Goal: Book appointment/travel/reservation

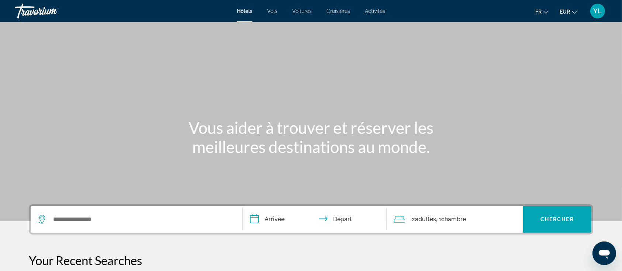
click at [270, 11] on span "Vols" at bounding box center [272, 11] width 10 height 6
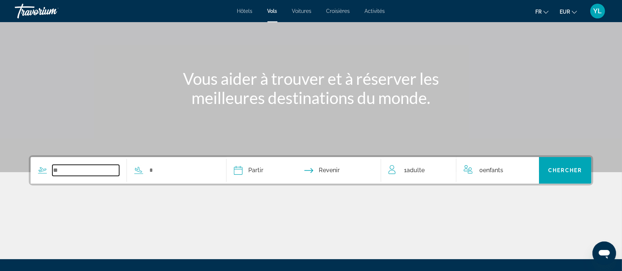
click at [80, 175] on input "Search widget" at bounding box center [85, 170] width 67 height 11
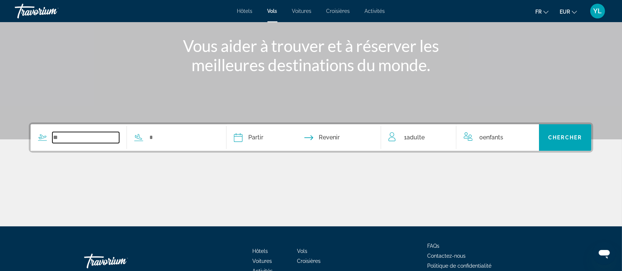
scroll to position [127, 0]
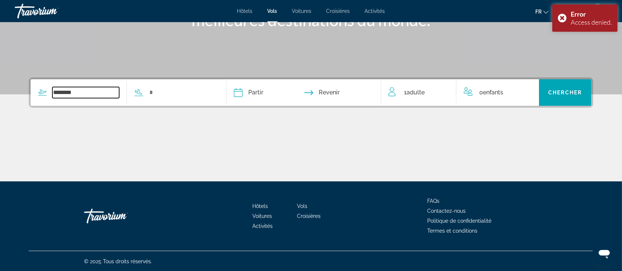
type input "*******"
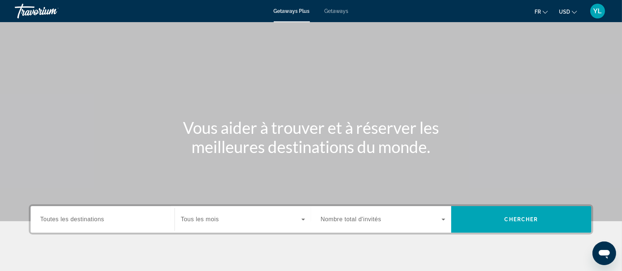
click at [582, 12] on ul "fr English Español Français Italiano Português русский USD USD ($) MXN (Mex$) C…" at bounding box center [560, 11] width 53 height 12
click at [572, 12] on icon "Change currency" at bounding box center [574, 12] width 5 height 5
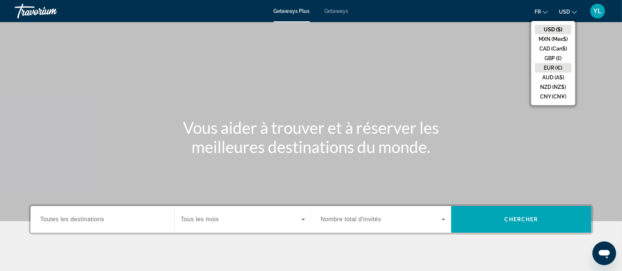
click at [555, 68] on button "EUR (€)" at bounding box center [553, 68] width 37 height 10
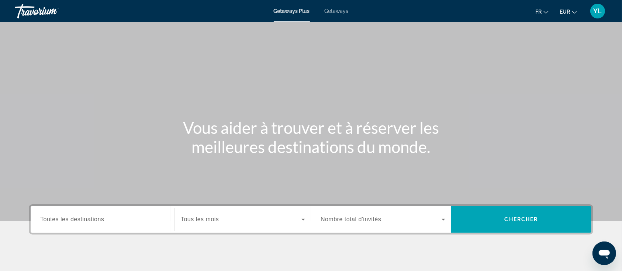
click at [340, 18] on div "Getaways Plus Getaways fr English Español Français Italiano Português русский E…" at bounding box center [311, 10] width 622 height 19
click at [338, 13] on span "Getaways" at bounding box center [337, 11] width 24 height 6
click at [143, 215] on input "Destination Toutes les destinations" at bounding box center [102, 219] width 125 height 9
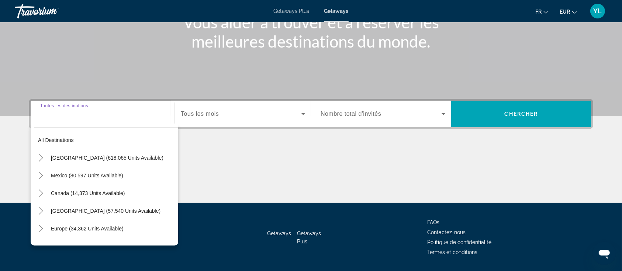
scroll to position [127, 0]
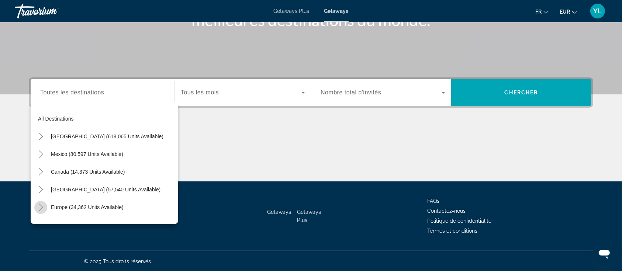
click at [42, 205] on icon "Toggle Europe (34,362 units available)" at bounding box center [40, 207] width 7 height 7
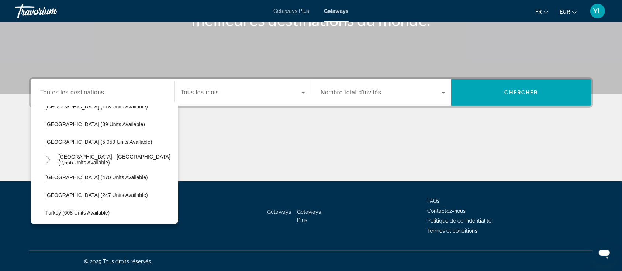
scroll to position [403, 0]
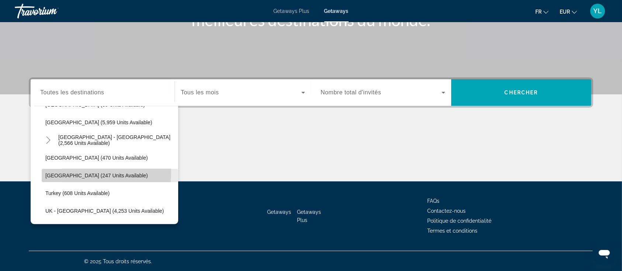
click at [69, 173] on span "[GEOGRAPHIC_DATA] (247 units available)" at bounding box center [96, 176] width 103 height 6
type input "**********"
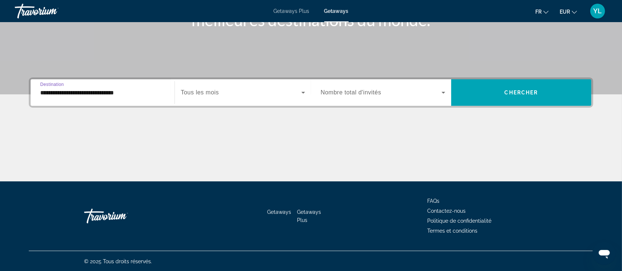
click at [244, 94] on span "Search widget" at bounding box center [241, 92] width 121 height 9
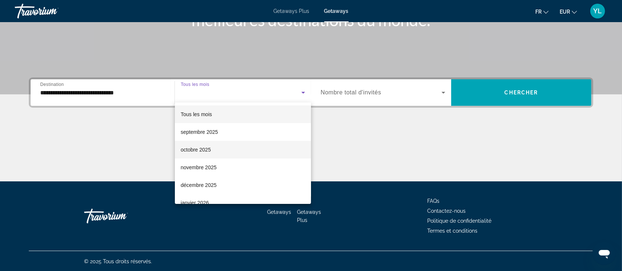
click at [215, 147] on mat-option "octobre 2025" at bounding box center [243, 150] width 136 height 18
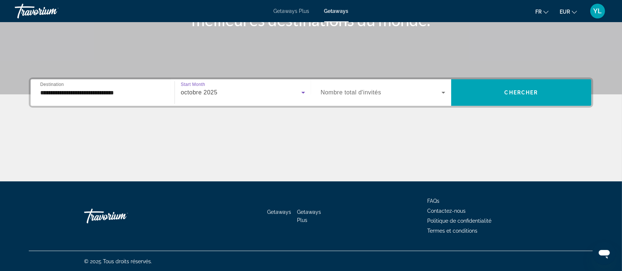
click at [357, 93] on span "Nombre total d'invités" at bounding box center [351, 92] width 60 height 6
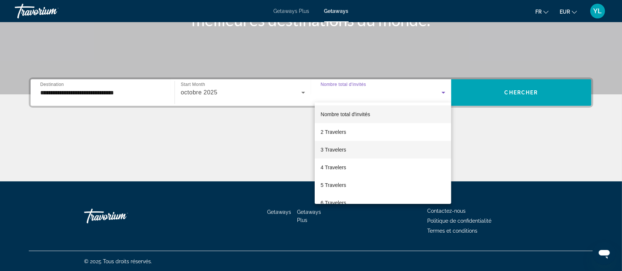
click at [365, 152] on mat-option "3 Travelers" at bounding box center [383, 150] width 136 height 18
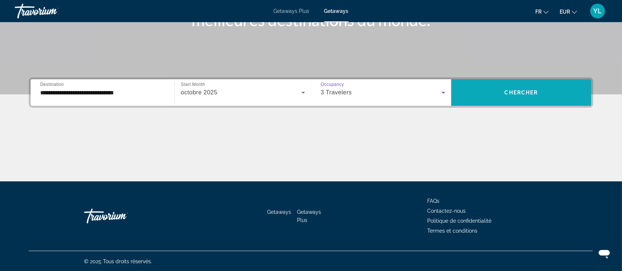
click at [515, 97] on span "Search widget" at bounding box center [521, 93] width 140 height 18
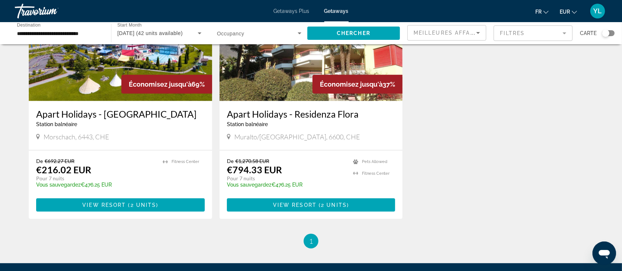
scroll to position [338, 0]
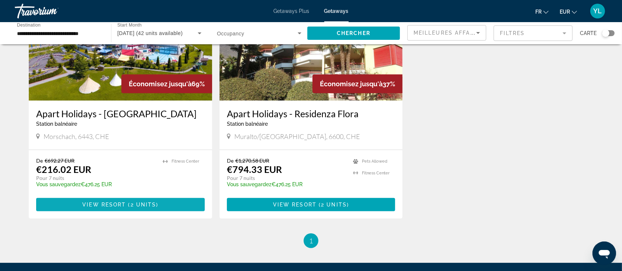
click at [114, 205] on span "View Resort" at bounding box center [104, 205] width 44 height 6
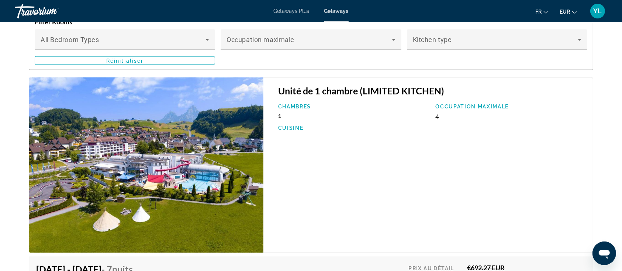
scroll to position [1121, 0]
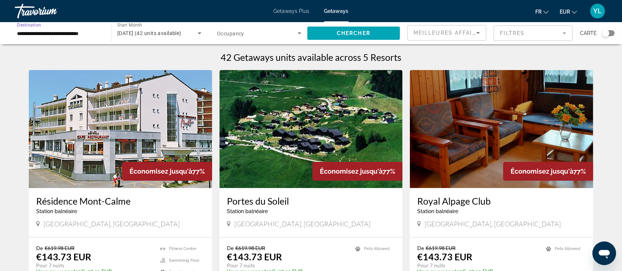
click at [60, 31] on input "**********" at bounding box center [59, 33] width 84 height 9
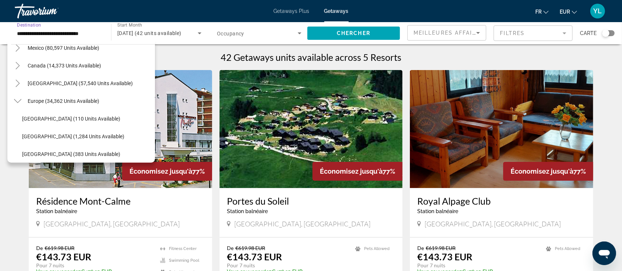
scroll to position [44, 0]
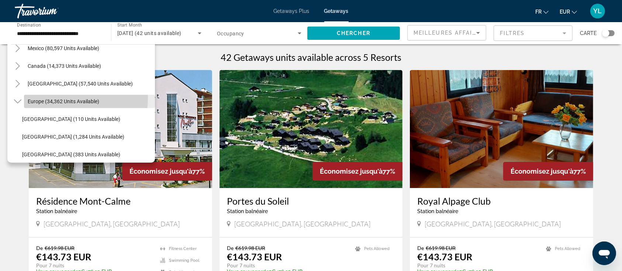
click at [63, 98] on span "Europe (34,362 units available)" at bounding box center [64, 101] width 72 height 6
type input "**********"
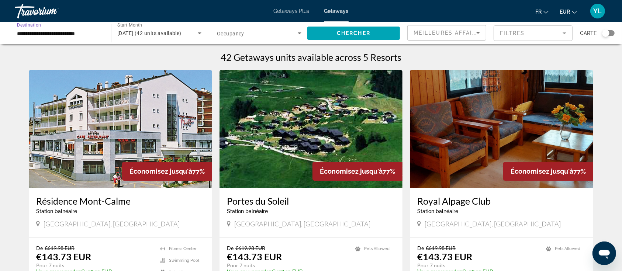
click at [284, 32] on span "Search widget" at bounding box center [257, 33] width 81 height 9
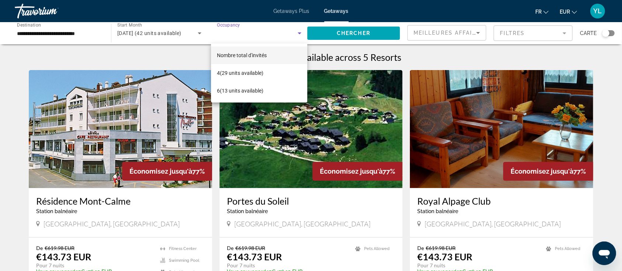
click at [330, 33] on div at bounding box center [311, 135] width 622 height 271
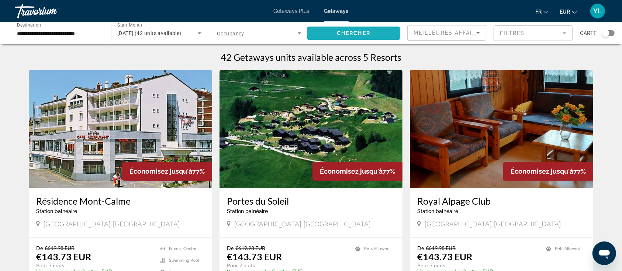
click at [330, 33] on span "Search widget" at bounding box center [353, 33] width 93 height 18
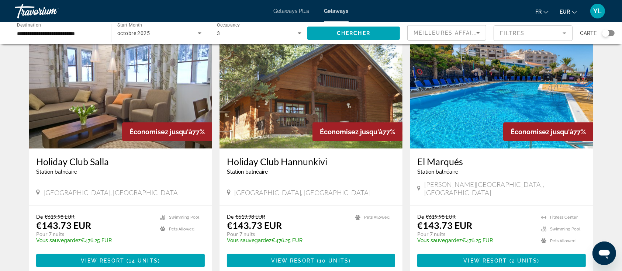
scroll to position [922, 0]
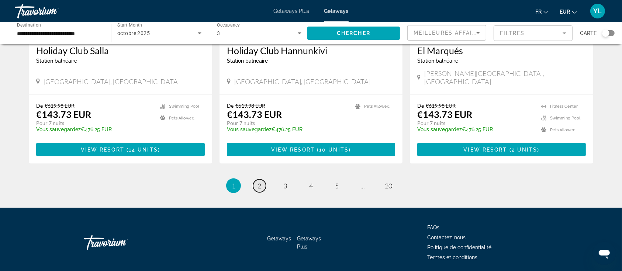
click at [257, 180] on link "page 2" at bounding box center [259, 186] width 13 height 13
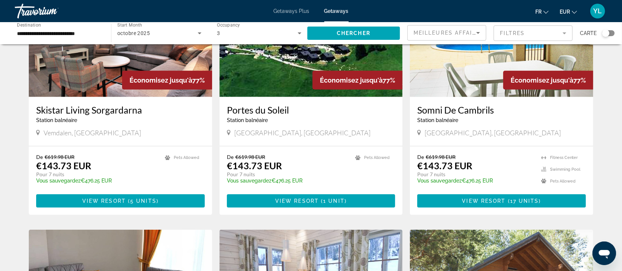
scroll to position [603, 0]
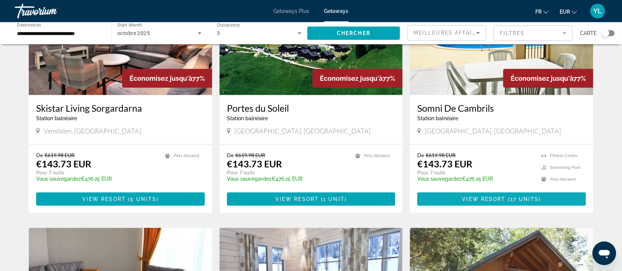
click at [469, 196] on span "View Resort" at bounding box center [484, 199] width 44 height 6
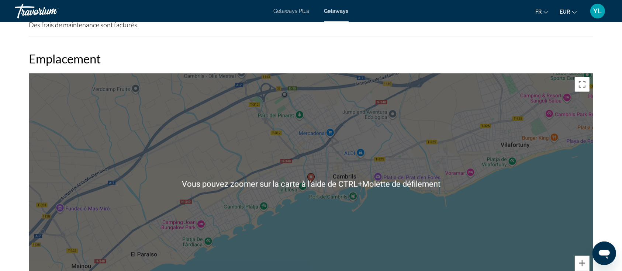
scroll to position [1027, 0]
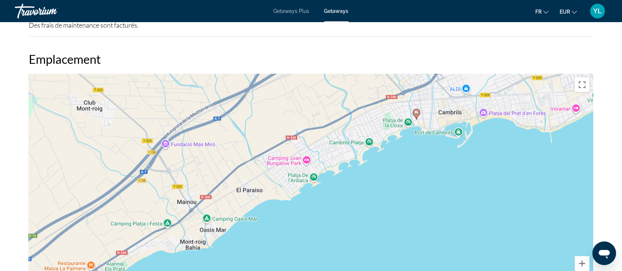
drag, startPoint x: 305, startPoint y: 232, endPoint x: 422, endPoint y: 161, distance: 136.4
click at [422, 161] on div "Pour activer le glissement avec le clavier, appuyez sur Alt+Entrée. Une fois ce…" at bounding box center [311, 184] width 564 height 221
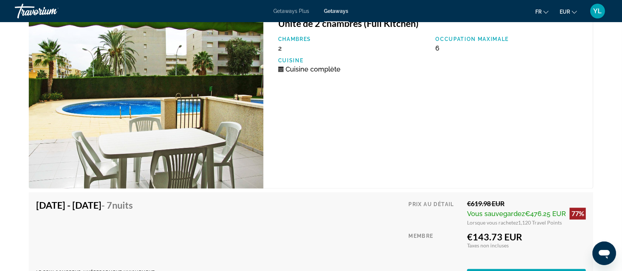
scroll to position [1399, 0]
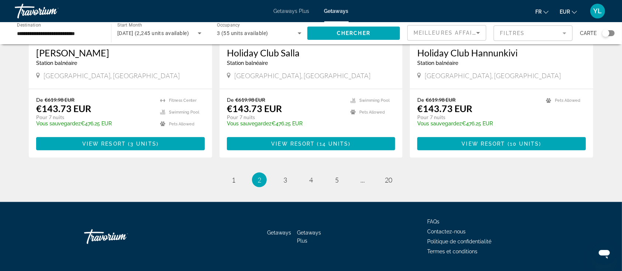
scroll to position [909, 0]
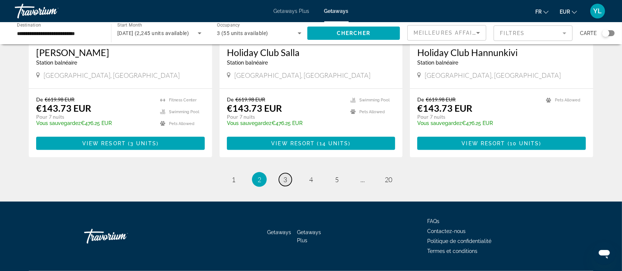
click at [285, 176] on span "3" at bounding box center [285, 180] width 4 height 8
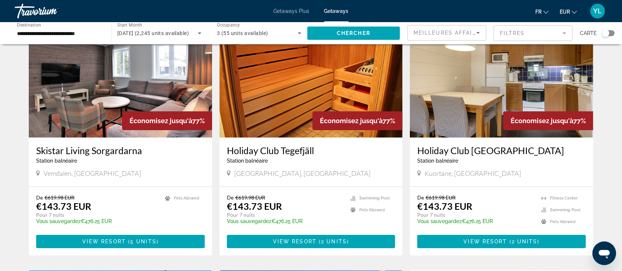
scroll to position [26, 0]
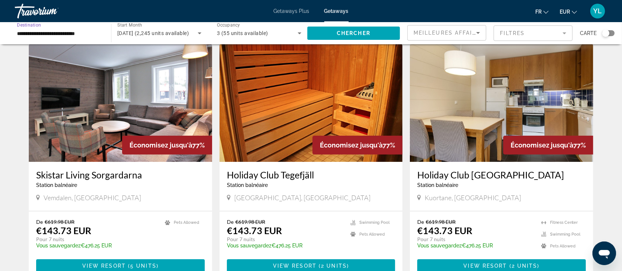
click at [74, 33] on input "**********" at bounding box center [59, 33] width 84 height 9
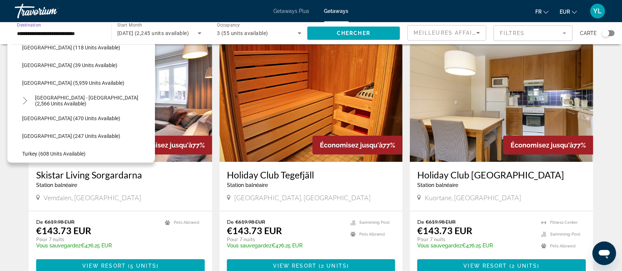
scroll to position [388, 0]
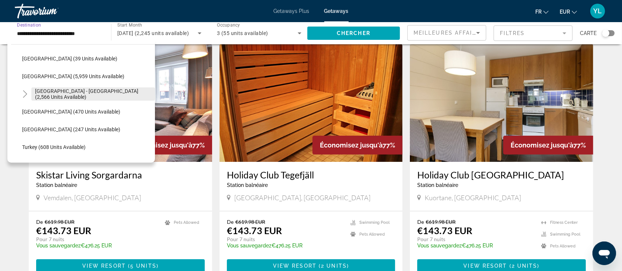
click at [47, 86] on span "Search widget" at bounding box center [93, 94] width 124 height 18
type input "**********"
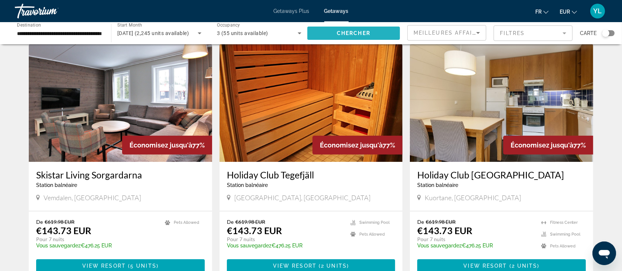
click at [327, 29] on span "Search widget" at bounding box center [353, 33] width 93 height 18
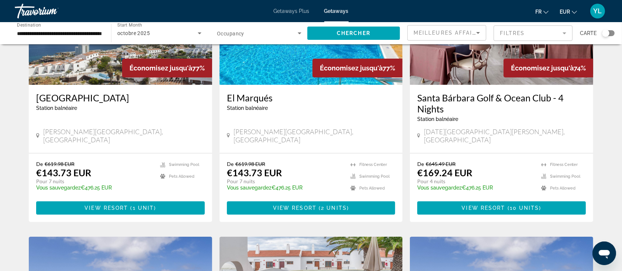
scroll to position [108, 0]
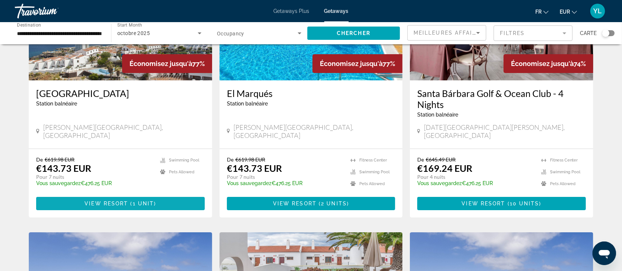
click at [117, 201] on span "View Resort" at bounding box center [106, 204] width 44 height 6
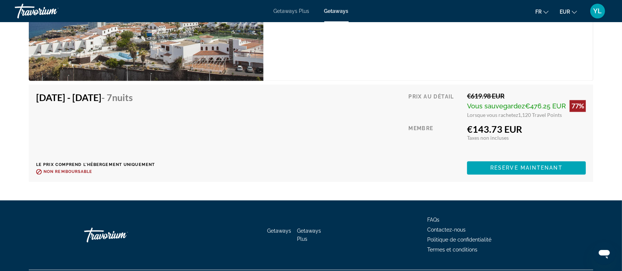
scroll to position [1343, 0]
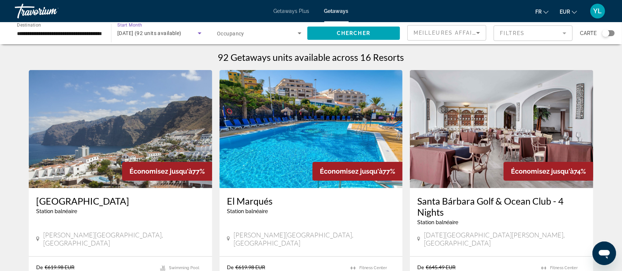
click at [181, 30] on span "[DATE] (92 units available)" at bounding box center [149, 33] width 64 height 6
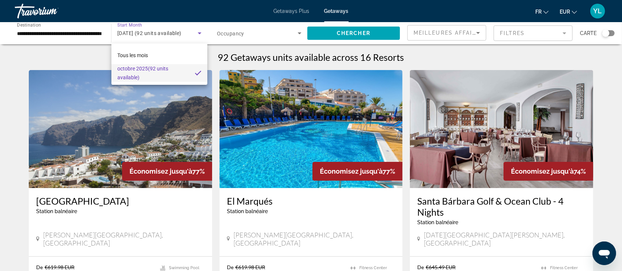
click at [194, 30] on div at bounding box center [311, 135] width 622 height 271
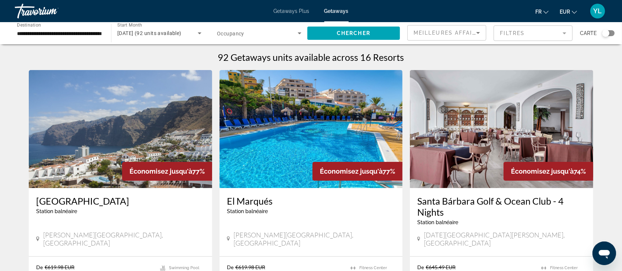
click at [501, 34] on mat-form-field "Filtres" at bounding box center [532, 32] width 79 height 15
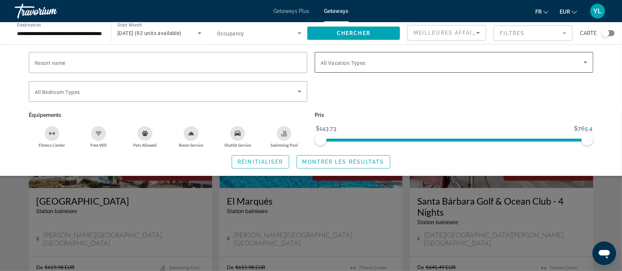
click at [364, 63] on span "All Vacation Types" at bounding box center [343, 63] width 45 height 6
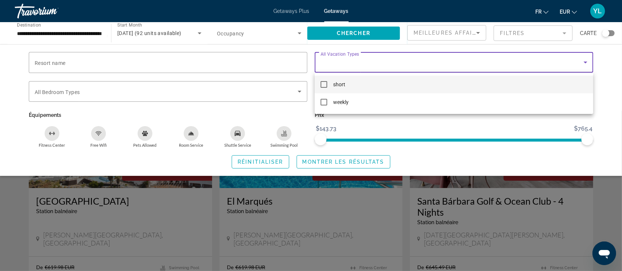
click at [364, 63] on div at bounding box center [311, 135] width 622 height 271
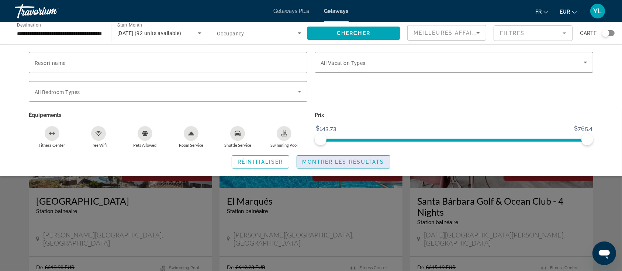
click at [310, 160] on span "Montrer les résultats" at bounding box center [343, 162] width 82 height 6
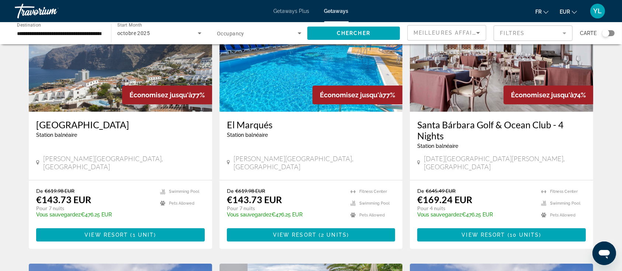
scroll to position [79, 0]
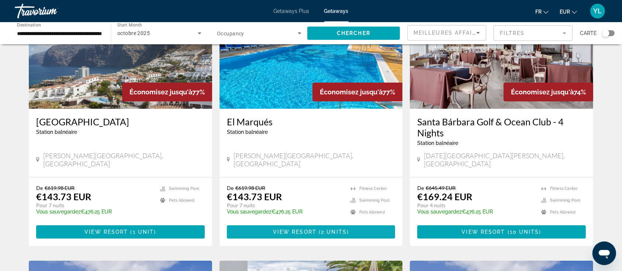
click at [306, 229] on span "View Resort" at bounding box center [295, 232] width 44 height 6
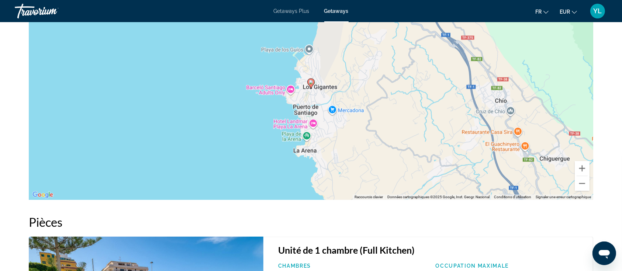
scroll to position [1063, 0]
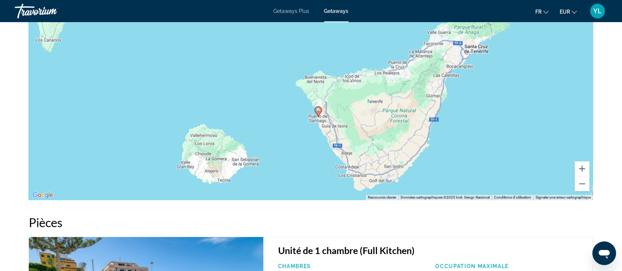
drag, startPoint x: 426, startPoint y: 109, endPoint x: 378, endPoint y: 133, distance: 53.6
click at [378, 133] on div "Pour activer le glissement avec le clavier, appuyez sur Alt+Entrée. Une fois ce…" at bounding box center [311, 89] width 564 height 221
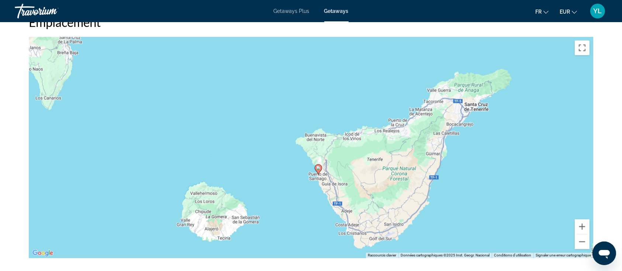
scroll to position [999, 0]
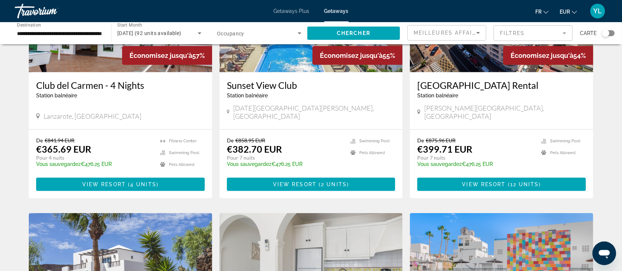
scroll to position [753, 0]
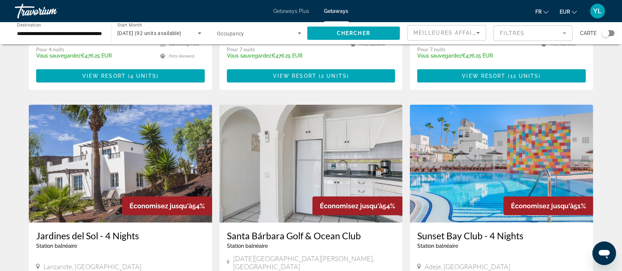
click at [38, 10] on div "Travorium" at bounding box center [52, 10] width 74 height 19
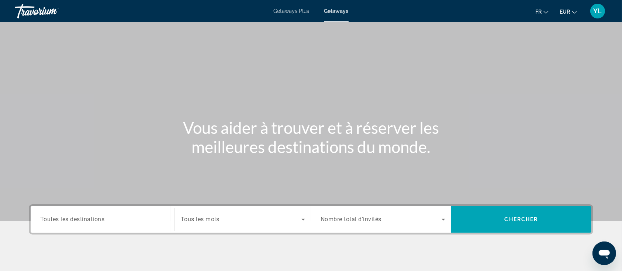
click at [289, 10] on span "Getaways Plus" at bounding box center [292, 11] width 36 height 6
click at [87, 217] on span "Toutes les destinations" at bounding box center [72, 219] width 65 height 7
click at [87, 217] on input "Destination Toutes les destinations" at bounding box center [102, 219] width 125 height 9
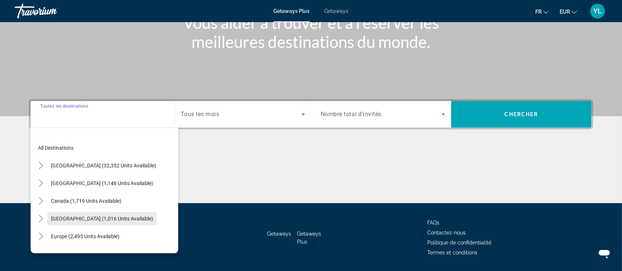
scroll to position [127, 0]
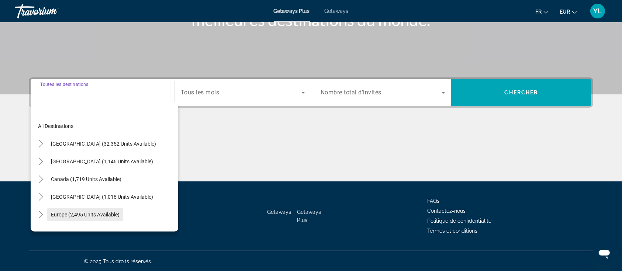
click at [82, 212] on span "Europe (2,495 units available)" at bounding box center [85, 215] width 69 height 6
type input "**********"
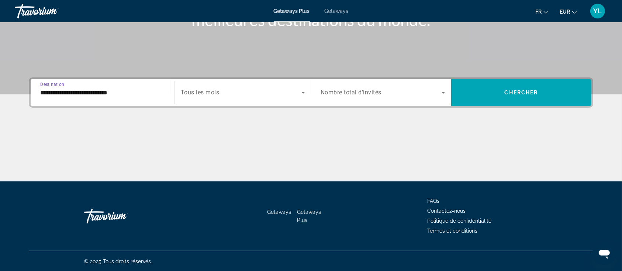
click at [229, 93] on span "Search widget" at bounding box center [241, 92] width 121 height 9
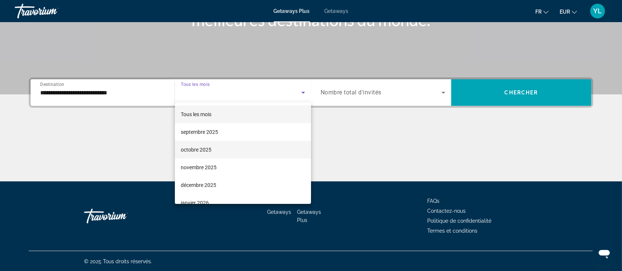
click at [214, 147] on mat-option "octobre 2025" at bounding box center [243, 150] width 136 height 18
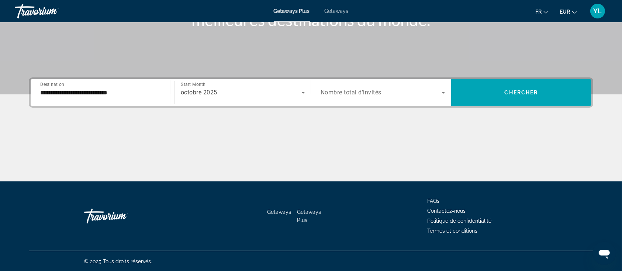
click at [381, 89] on span "Nombre total d'invités" at bounding box center [351, 92] width 61 height 7
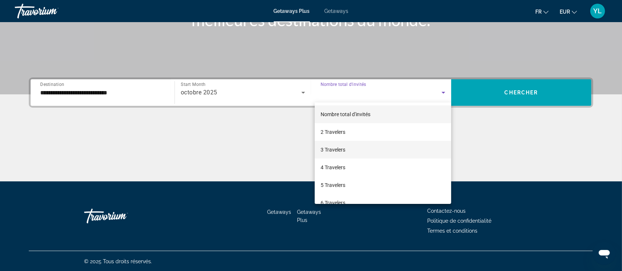
click at [355, 146] on mat-option "3 Travelers" at bounding box center [383, 150] width 136 height 18
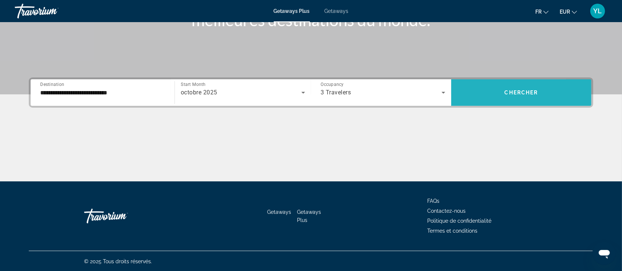
click at [486, 86] on span "Search widget" at bounding box center [521, 93] width 140 height 18
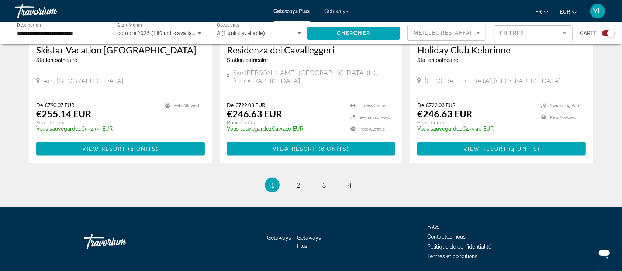
scroll to position [1150, 0]
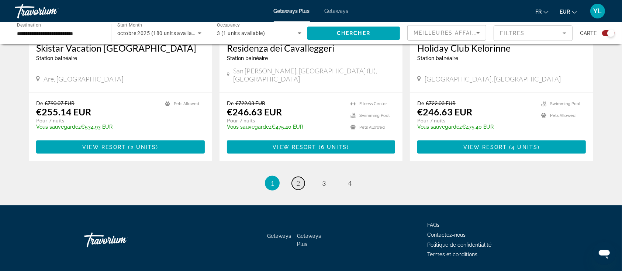
click at [295, 177] on link "page 2" at bounding box center [298, 183] width 13 height 13
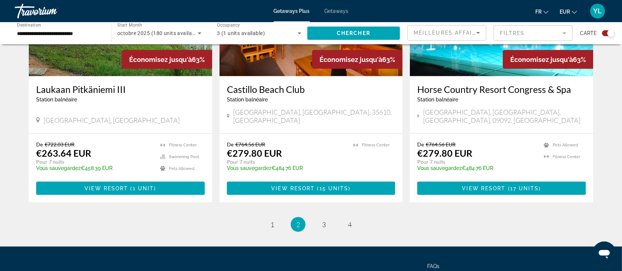
scroll to position [1131, 0]
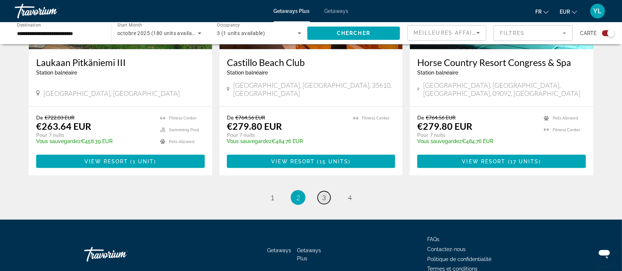
click at [326, 191] on link "page 3" at bounding box center [324, 197] width 13 height 13
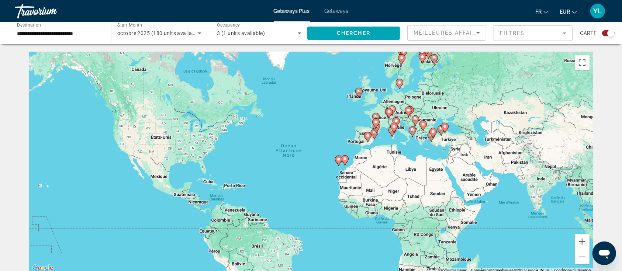
click at [89, 30] on input "**********" at bounding box center [59, 33] width 84 height 9
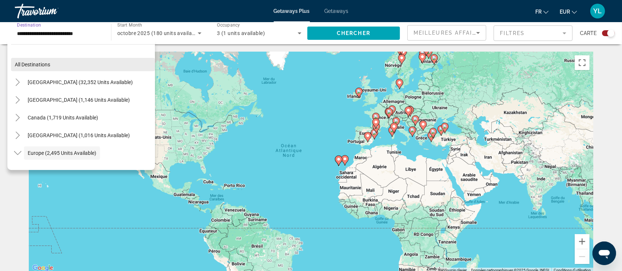
click at [50, 66] on span "All destinations" at bounding box center [32, 65] width 35 height 6
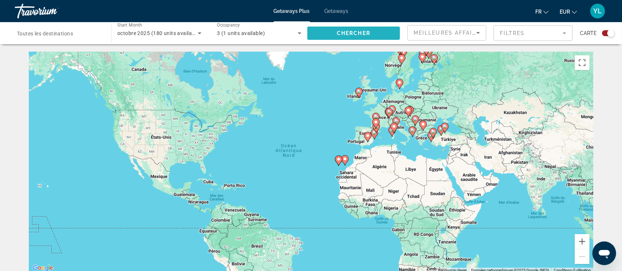
click at [361, 35] on span "Chercher" at bounding box center [354, 33] width 34 height 6
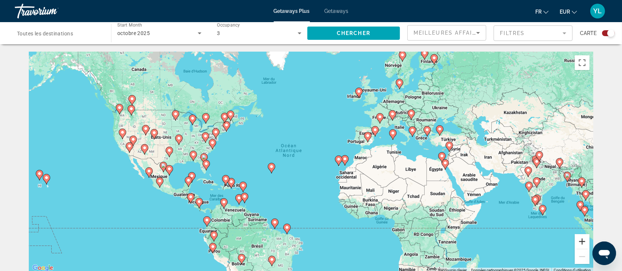
click at [584, 243] on button "Zoom avant" at bounding box center [582, 241] width 15 height 15
click at [581, 241] on button "Zoom avant" at bounding box center [582, 241] width 15 height 15
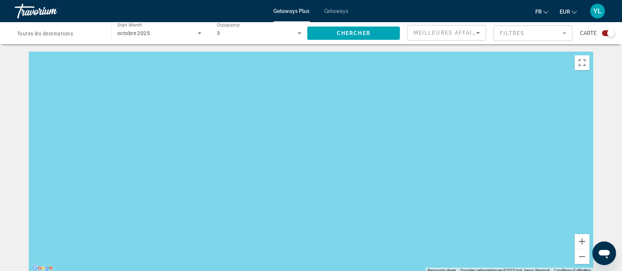
drag, startPoint x: 548, startPoint y: 195, endPoint x: 409, endPoint y: 171, distance: 140.8
click at [260, 161] on div "Main content" at bounding box center [311, 162] width 564 height 221
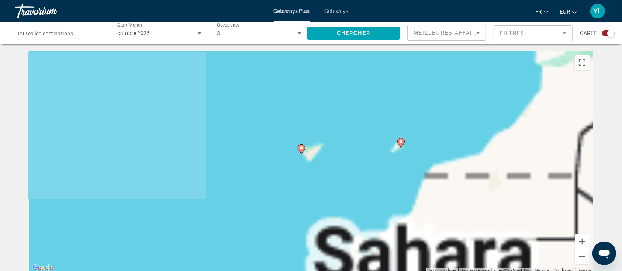
drag, startPoint x: 511, startPoint y: 172, endPoint x: 315, endPoint y: 129, distance: 200.4
click at [279, 124] on div "Pour activer le glissement avec le clavier, appuyez sur Alt+Entrée. Une fois ce…" at bounding box center [311, 162] width 564 height 221
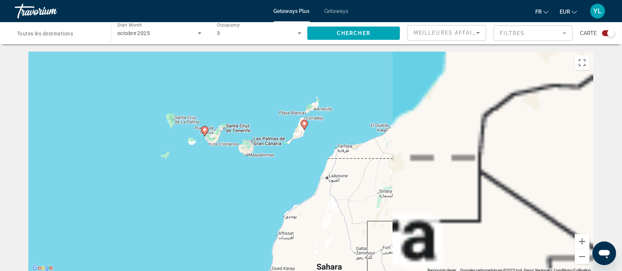
drag, startPoint x: 453, startPoint y: 148, endPoint x: 319, endPoint y: 114, distance: 138.0
click at [271, 110] on div "Pour activer le glissement avec le clavier, appuyez sur Alt+Entrée. Une fois ce…" at bounding box center [311, 162] width 564 height 221
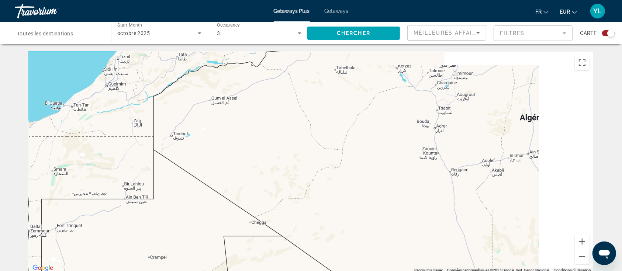
drag, startPoint x: 326, startPoint y: 133, endPoint x: 296, endPoint y: 134, distance: 30.3
click at [267, 134] on div "Pour activer le glissement avec le clavier, appuyez sur Alt+Entrée. Une fois ce…" at bounding box center [311, 162] width 564 height 221
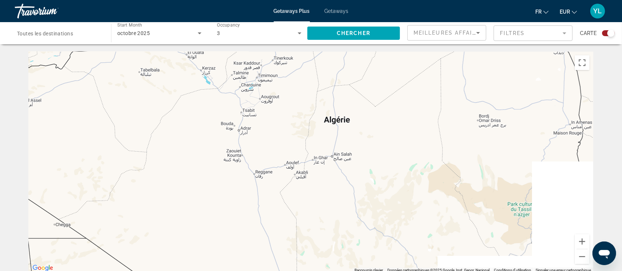
drag, startPoint x: 415, startPoint y: 136, endPoint x: 379, endPoint y: 138, distance: 36.2
click at [254, 136] on div "Main content" at bounding box center [311, 162] width 564 height 221
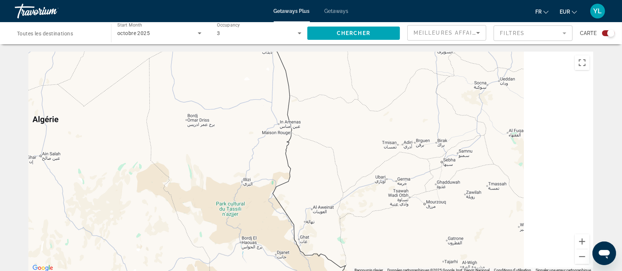
drag, startPoint x: 456, startPoint y: 139, endPoint x: 387, endPoint y: 140, distance: 69.0
click at [279, 138] on div "Main content" at bounding box center [311, 162] width 564 height 221
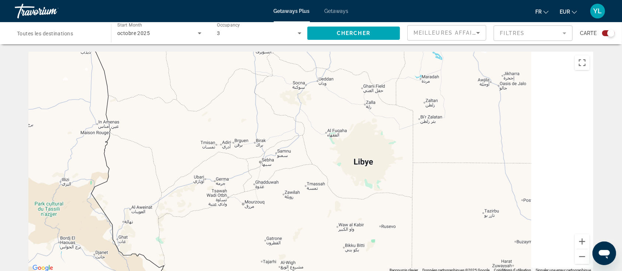
drag, startPoint x: 288, startPoint y: 141, endPoint x: 284, endPoint y: 141, distance: 4.4
click at [280, 141] on div "Main content" at bounding box center [311, 162] width 564 height 221
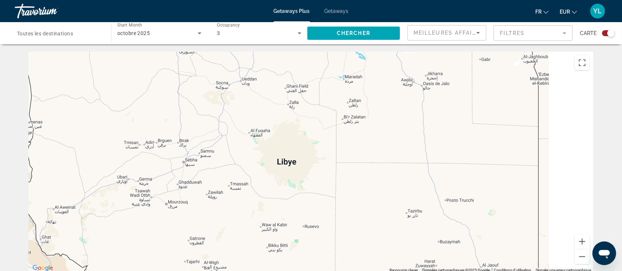
drag, startPoint x: 387, startPoint y: 143, endPoint x: 273, endPoint y: 139, distance: 114.0
click at [265, 139] on div "Main content" at bounding box center [311, 162] width 564 height 221
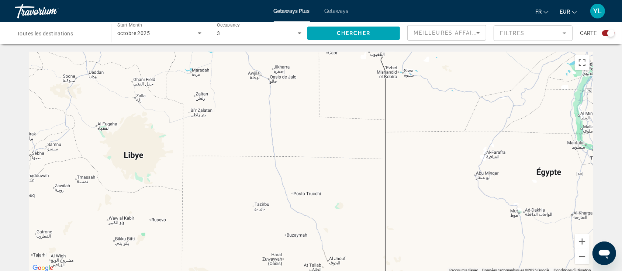
drag, startPoint x: 435, startPoint y: 141, endPoint x: 250, endPoint y: 131, distance: 185.4
click at [250, 131] on div "Main content" at bounding box center [311, 162] width 564 height 221
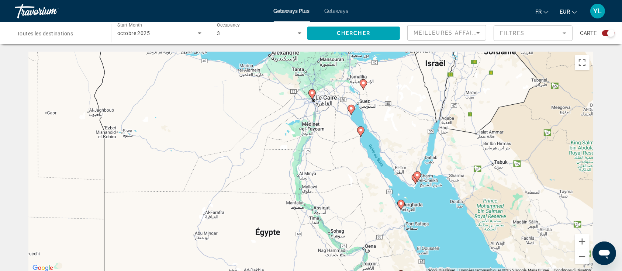
drag, startPoint x: 308, startPoint y: 131, endPoint x: 300, endPoint y: 212, distance: 82.2
click at [294, 214] on div "Pour activer le glissement avec le clavier, appuyez sur Alt+Entrée. Une fois ce…" at bounding box center [311, 162] width 564 height 221
click at [401, 204] on image "Main content" at bounding box center [401, 203] width 4 height 4
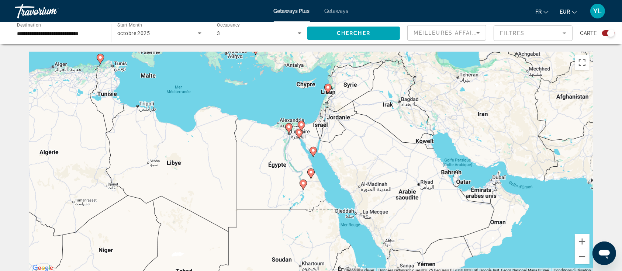
click at [284, 172] on div "Pour activer le glissement avec le clavier, appuyez sur Alt+Entrée. Une fois ce…" at bounding box center [311, 162] width 564 height 221
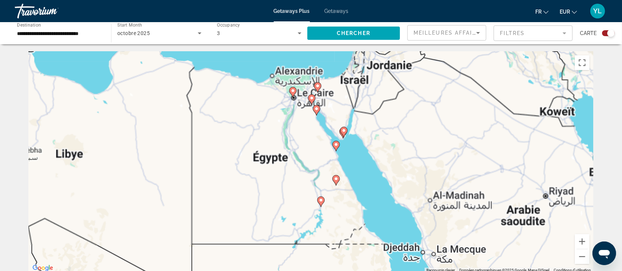
click at [78, 33] on input "**********" at bounding box center [59, 33] width 84 height 9
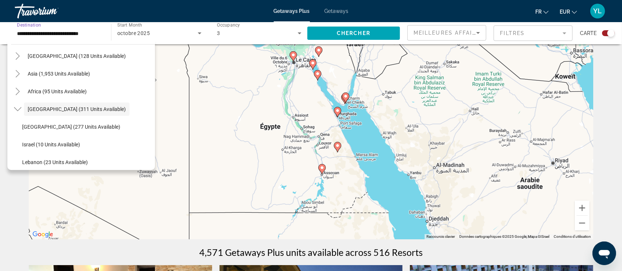
scroll to position [49, 0]
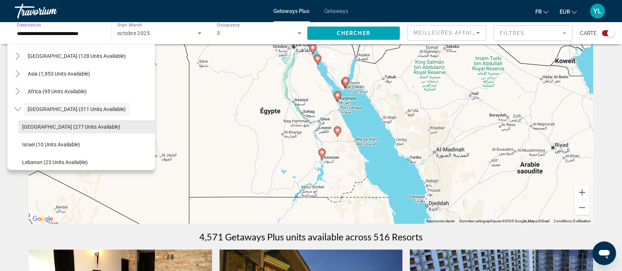
click at [44, 125] on span "[GEOGRAPHIC_DATA] (277 units available)" at bounding box center [71, 127] width 98 height 6
type input "**********"
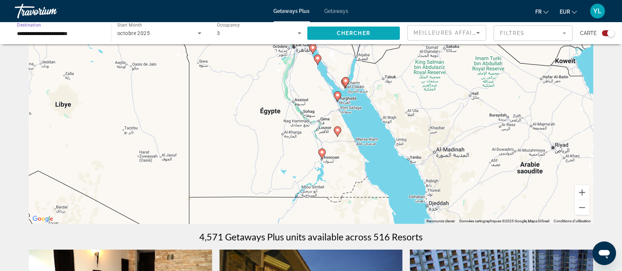
click at [364, 32] on span "Chercher" at bounding box center [354, 33] width 34 height 6
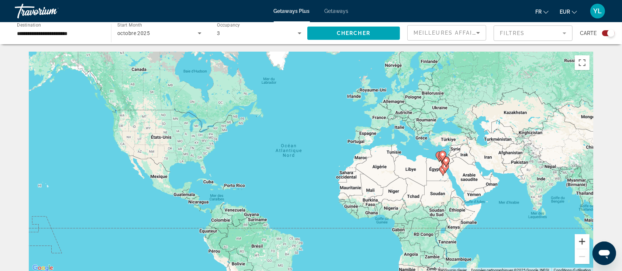
click at [585, 243] on button "Zoom avant" at bounding box center [582, 241] width 15 height 15
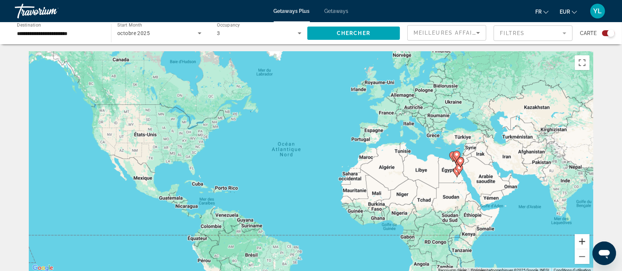
click at [585, 243] on button "Zoom avant" at bounding box center [582, 241] width 15 height 15
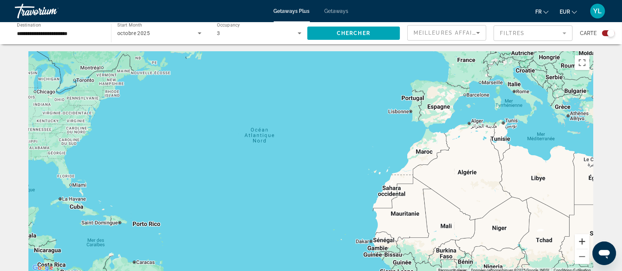
click at [585, 243] on button "Zoom avant" at bounding box center [582, 241] width 15 height 15
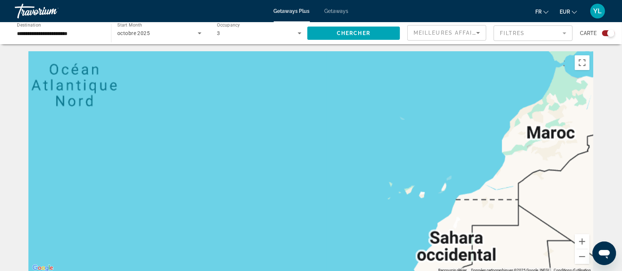
drag, startPoint x: 531, startPoint y: 193, endPoint x: 274, endPoint y: 190, distance: 257.4
click at [276, 190] on div "Main content" at bounding box center [311, 162] width 564 height 221
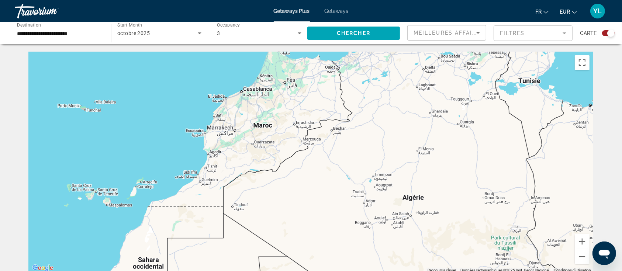
drag, startPoint x: 513, startPoint y: 177, endPoint x: 304, endPoint y: 177, distance: 209.9
click at [304, 177] on div "Main content" at bounding box center [311, 162] width 564 height 221
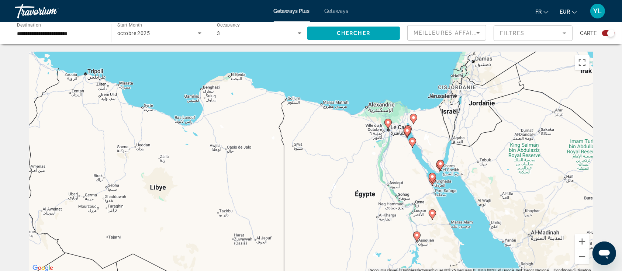
drag, startPoint x: 446, startPoint y: 159, endPoint x: 281, endPoint y: 129, distance: 167.0
click at [281, 129] on div "Pour activer le glissement avec le clavier, appuyez sur Alt+Entrée. Une fois ce…" at bounding box center [311, 162] width 564 height 221
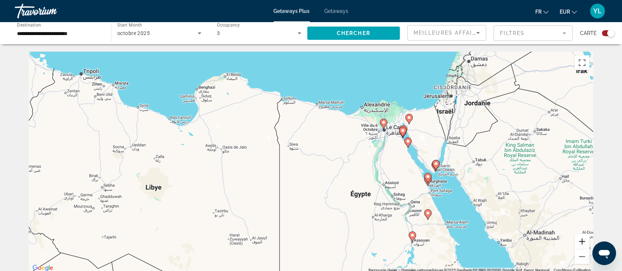
click at [580, 241] on button "Zoom avant" at bounding box center [582, 241] width 15 height 15
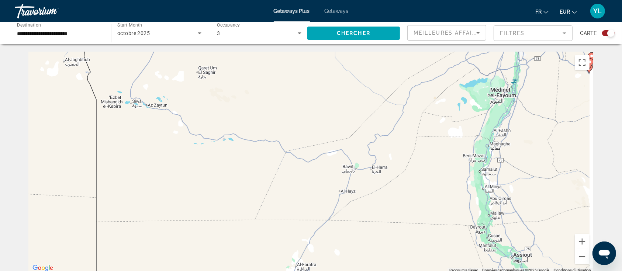
drag, startPoint x: 480, startPoint y: 150, endPoint x: 269, endPoint y: 162, distance: 210.9
click at [270, 162] on div "Pour activer le glissement avec le clavier, appuyez sur Alt+Entrée. Une fois ce…" at bounding box center [311, 162] width 564 height 221
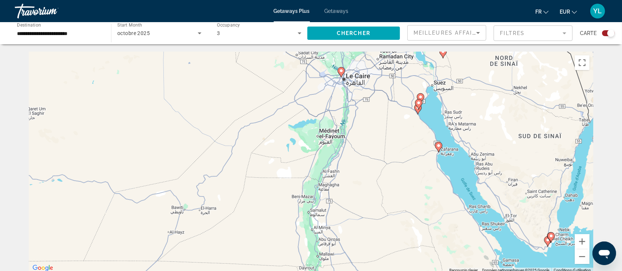
drag, startPoint x: 399, startPoint y: 115, endPoint x: 378, endPoint y: 149, distance: 40.1
click at [378, 149] on div "Pour activer le glissement avec le clavier, appuyez sur Alt+Entrée. Une fois ce…" at bounding box center [311, 162] width 564 height 221
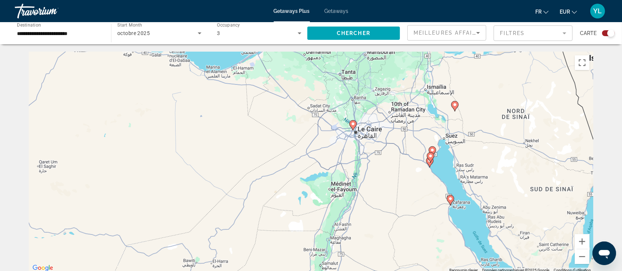
drag, startPoint x: 335, startPoint y: 112, endPoint x: 371, endPoint y: 131, distance: 40.4
click at [370, 131] on div "Pour activer le glissement avec le clavier, appuyez sur Alt+Entrée. Une fois ce…" at bounding box center [311, 162] width 564 height 221
click at [353, 124] on image "Main content" at bounding box center [353, 124] width 4 height 4
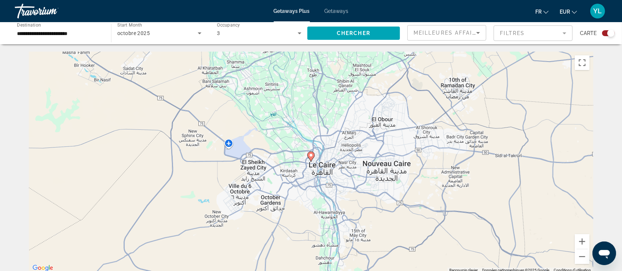
click at [310, 159] on icon "Main content" at bounding box center [311, 157] width 7 height 10
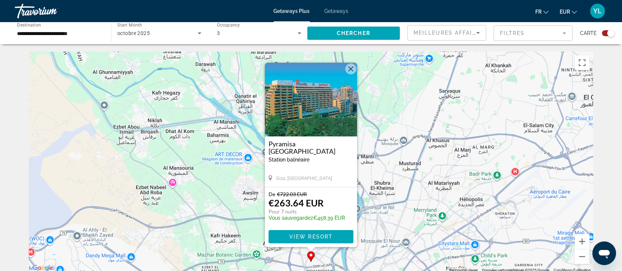
click at [350, 70] on button "Fermer" at bounding box center [350, 68] width 11 height 11
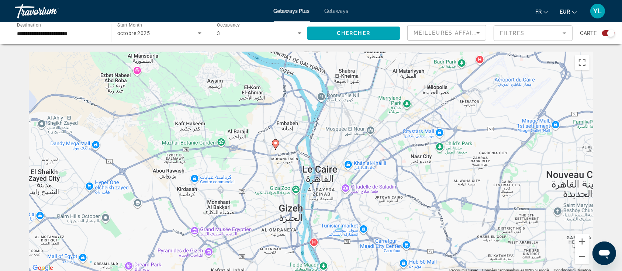
drag, startPoint x: 416, startPoint y: 180, endPoint x: 383, endPoint y: 84, distance: 101.9
click at [383, 84] on div "Pour activer le glissement avec le clavier, appuyez sur Alt+Entrée. Une fois ce…" at bounding box center [311, 162] width 564 height 221
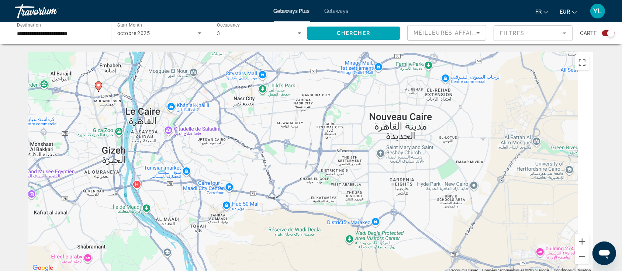
drag, startPoint x: 457, startPoint y: 214, endPoint x: 292, endPoint y: 165, distance: 171.8
click at [279, 162] on div "Pour activer le glissement avec le clavier, appuyez sur Alt+Entrée. Une fois ce…" at bounding box center [311, 162] width 564 height 221
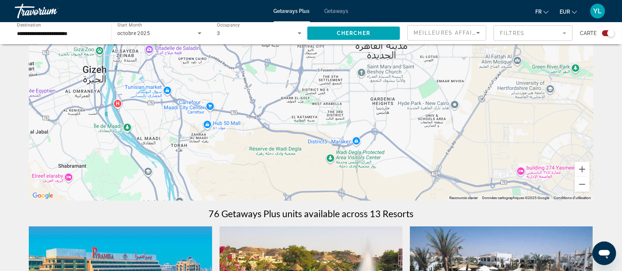
scroll to position [148, 0]
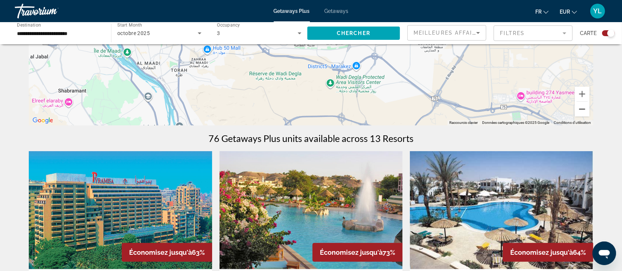
click at [581, 108] on button "Zoom arrière" at bounding box center [582, 109] width 15 height 15
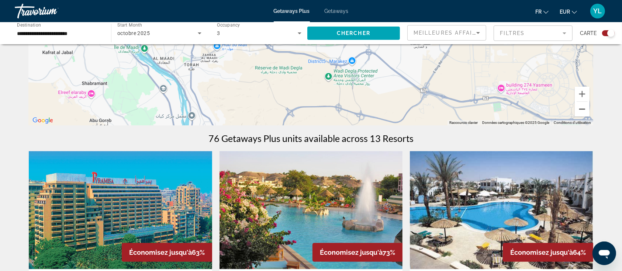
click at [581, 108] on button "Zoom arrière" at bounding box center [582, 109] width 15 height 15
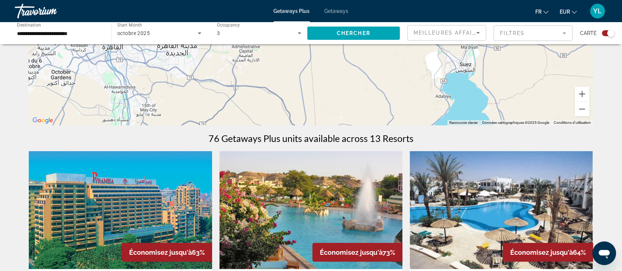
drag, startPoint x: 440, startPoint y: 96, endPoint x: 301, endPoint y: 132, distance: 144.5
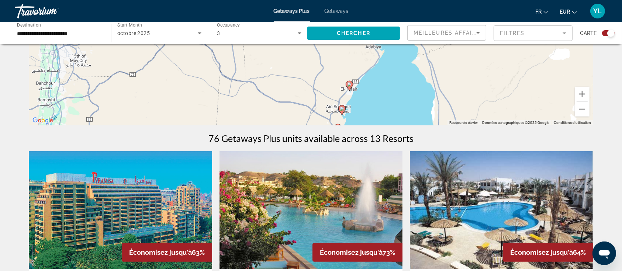
drag, startPoint x: 429, startPoint y: 96, endPoint x: 377, endPoint y: 47, distance: 71.7
click at [351, 82] on icon "Main content" at bounding box center [349, 83] width 7 height 10
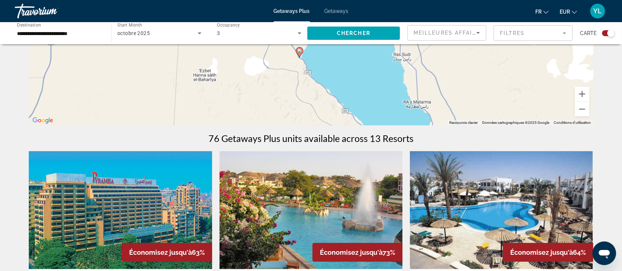
click at [299, 53] on icon "Main content" at bounding box center [299, 53] width 7 height 10
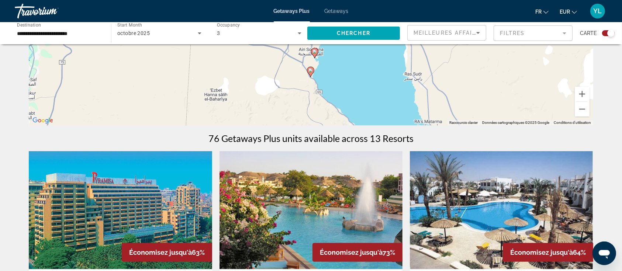
drag, startPoint x: 316, startPoint y: 78, endPoint x: 315, endPoint y: 142, distance: 64.2
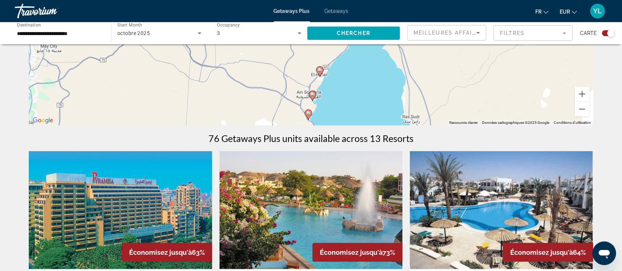
drag, startPoint x: 341, startPoint y: 66, endPoint x: 338, endPoint y: 101, distance: 35.2
click at [338, 101] on div "Pour activer le glissement avec le clavier, appuyez sur Alt+Entrée. Une fois ce…" at bounding box center [311, 14] width 564 height 221
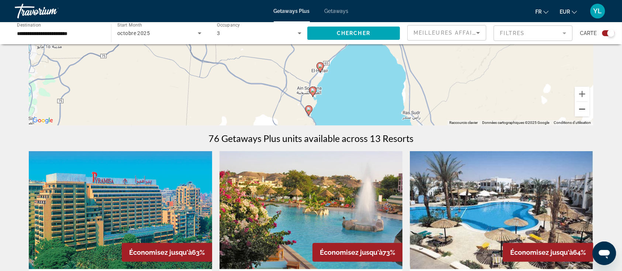
click at [581, 106] on button "Zoom arrière" at bounding box center [582, 109] width 15 height 15
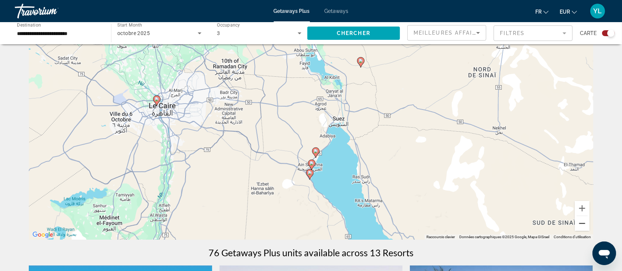
scroll to position [0, 0]
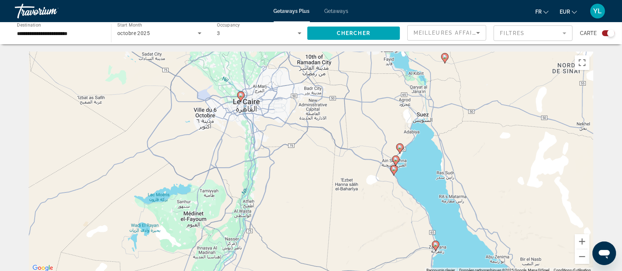
drag, startPoint x: 248, startPoint y: 103, endPoint x: 332, endPoint y: 67, distance: 91.7
click at [332, 67] on div "Pour activer le glissement avec le clavier, appuyez sur Alt+Entrée. Une fois ce…" at bounding box center [311, 162] width 564 height 221
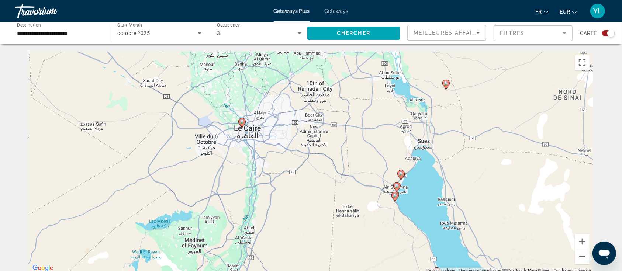
drag, startPoint x: 306, startPoint y: 122, endPoint x: 299, endPoint y: 155, distance: 33.9
click at [299, 155] on div "Pour activer le glissement avec le clavier, appuyez sur Alt+Entrée. Une fois ce…" at bounding box center [311, 162] width 564 height 221
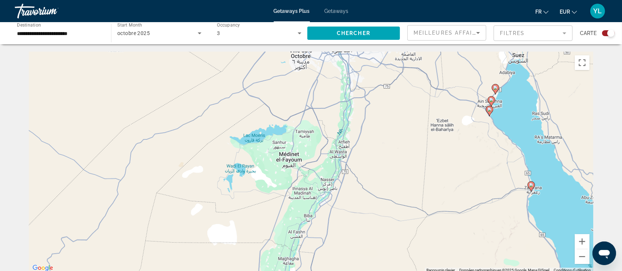
drag, startPoint x: 308, startPoint y: 173, endPoint x: 407, endPoint y: 77, distance: 137.5
click at [407, 77] on div "Pour activer le glissement avec le clavier, appuyez sur Alt+Entrée. Une fois ce…" at bounding box center [311, 162] width 564 height 221
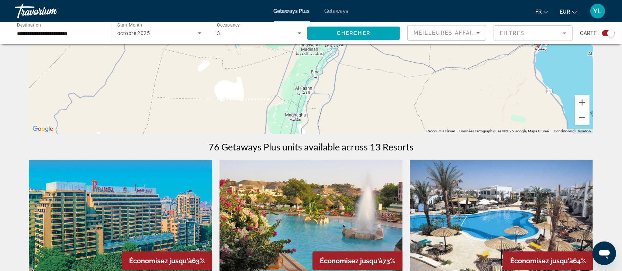
scroll to position [148, 0]
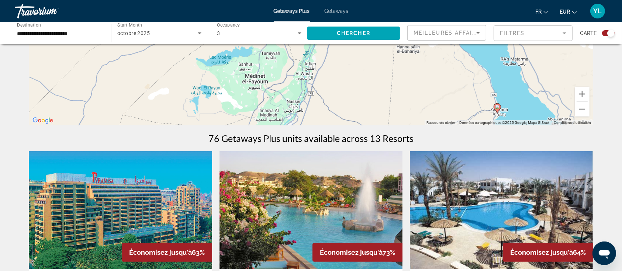
drag, startPoint x: 395, startPoint y: 66, endPoint x: 347, endPoint y: 173, distance: 116.7
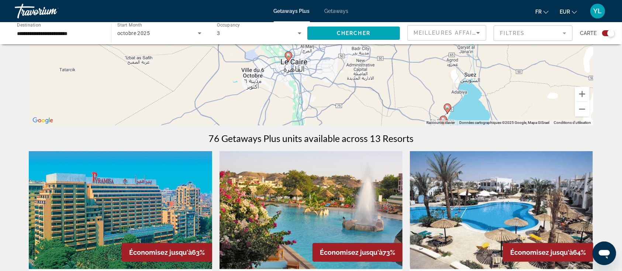
drag, startPoint x: 351, startPoint y: 80, endPoint x: 347, endPoint y: 132, distance: 52.2
click at [583, 91] on button "Zoom avant" at bounding box center [582, 94] width 15 height 15
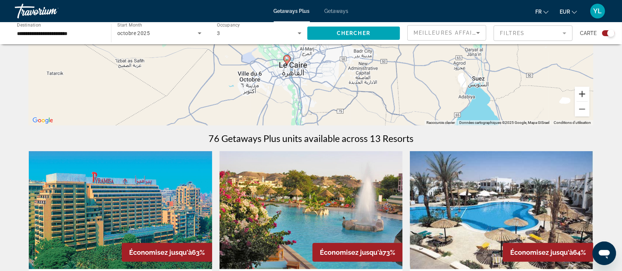
click at [583, 91] on button "Zoom avant" at bounding box center [582, 94] width 15 height 15
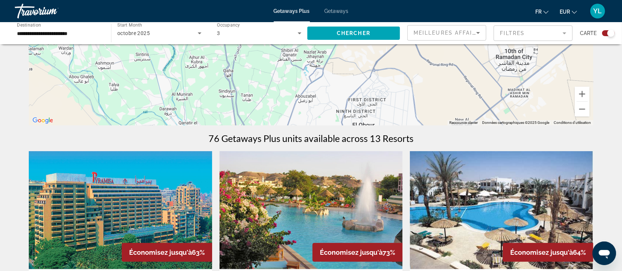
drag, startPoint x: 282, startPoint y: 117, endPoint x: 312, endPoint y: 60, distance: 63.7
click at [312, 60] on div "Main content" at bounding box center [311, 14] width 564 height 221
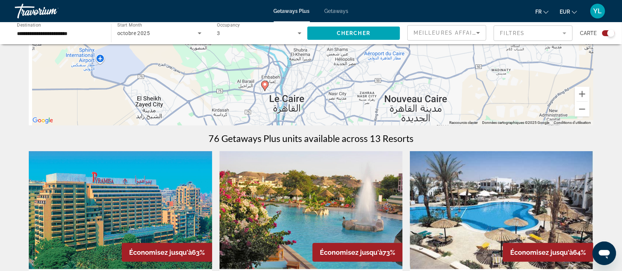
drag, startPoint x: 300, startPoint y: 114, endPoint x: 310, endPoint y: 63, distance: 51.6
click at [313, 57] on div "Pour activer le glissement avec le clavier, appuyez sur Alt+Entrée. Une fois ce…" at bounding box center [311, 14] width 564 height 221
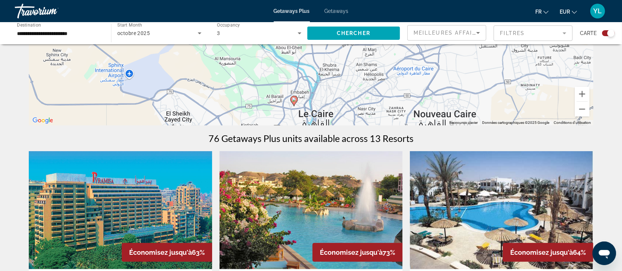
drag, startPoint x: 325, startPoint y: 58, endPoint x: 346, endPoint y: 105, distance: 52.1
click at [346, 105] on div "Pour activer le glissement avec le clavier, appuyez sur Alt+Entrée. Une fois ce…" at bounding box center [311, 14] width 564 height 221
click at [293, 103] on icon "Main content" at bounding box center [294, 101] width 7 height 10
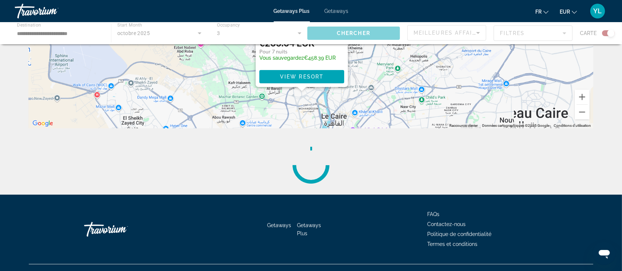
scroll to position [0, 0]
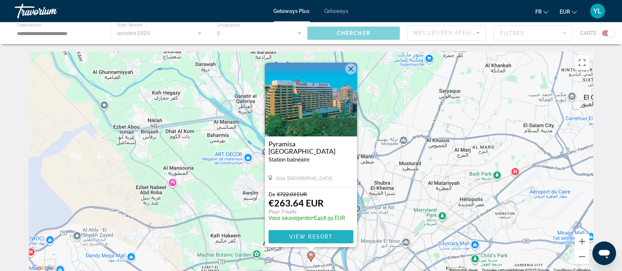
click at [302, 237] on span "View Resort" at bounding box center [311, 237] width 44 height 6
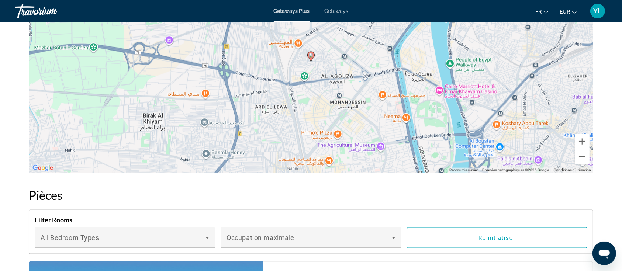
scroll to position [934, 0]
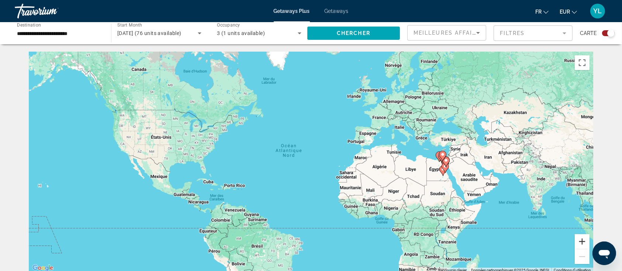
click at [578, 243] on button "Zoom avant" at bounding box center [582, 241] width 15 height 15
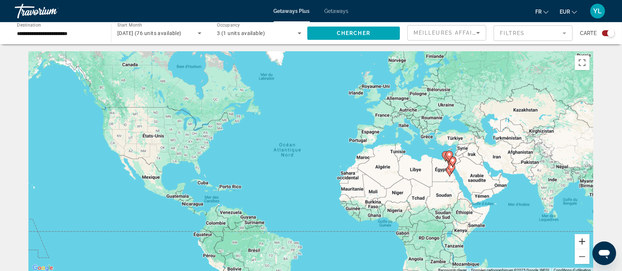
click at [578, 243] on button "Zoom avant" at bounding box center [582, 241] width 15 height 15
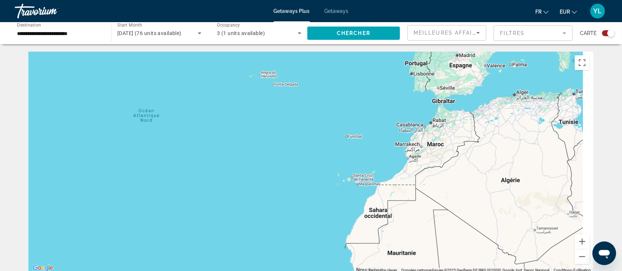
drag, startPoint x: 522, startPoint y: 208, endPoint x: 295, endPoint y: 194, distance: 227.2
click at [295, 194] on div "Main content" at bounding box center [311, 162] width 564 height 221
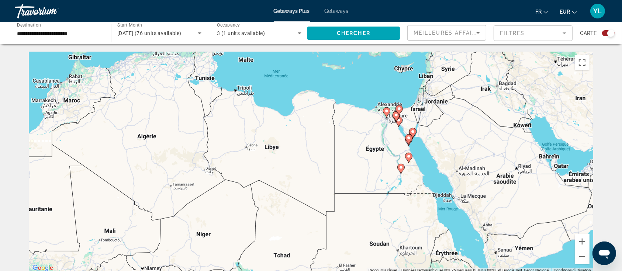
drag, startPoint x: 445, startPoint y: 184, endPoint x: 264, endPoint y: 139, distance: 187.1
click at [264, 139] on div "Pour activer le glissement avec le clavier, appuyez sur Alt+Entrée. Une fois ce…" at bounding box center [311, 162] width 564 height 221
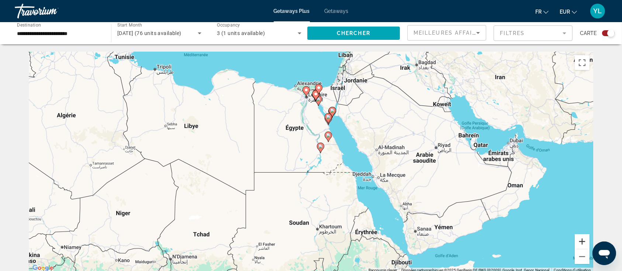
click at [584, 241] on button "Zoom avant" at bounding box center [582, 241] width 15 height 15
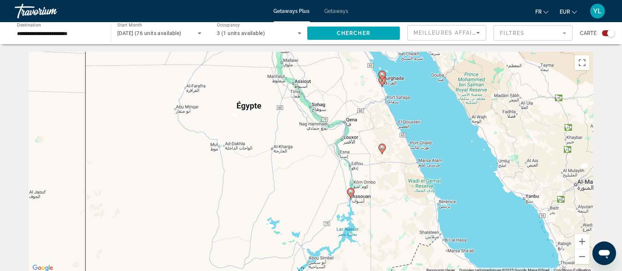
drag, startPoint x: 323, startPoint y: 89, endPoint x: 333, endPoint y: 204, distance: 115.5
click at [331, 208] on div "Pour activer le glissement avec le clavier, appuyez sur Alt+Entrée. Une fois ce…" at bounding box center [311, 162] width 564 height 221
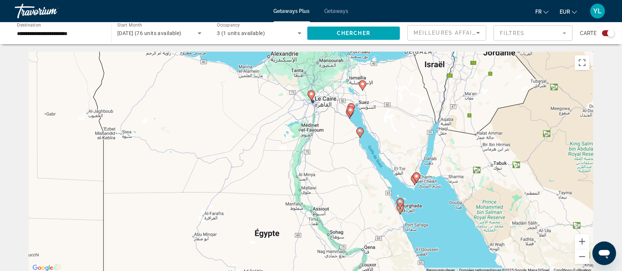
drag, startPoint x: 357, startPoint y: 186, endPoint x: 359, endPoint y: 203, distance: 17.8
click at [359, 203] on div "Pour activer le glissement avec le clavier, appuyez sur Alt+Entrée. Une fois ce…" at bounding box center [311, 162] width 564 height 221
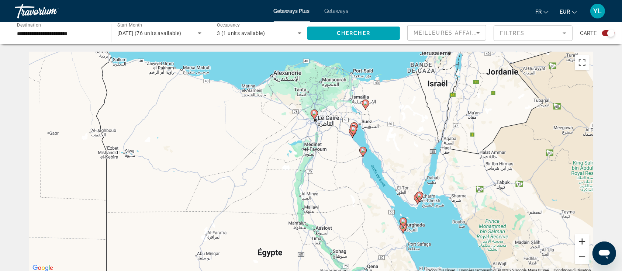
click at [580, 242] on button "Zoom avant" at bounding box center [582, 241] width 15 height 15
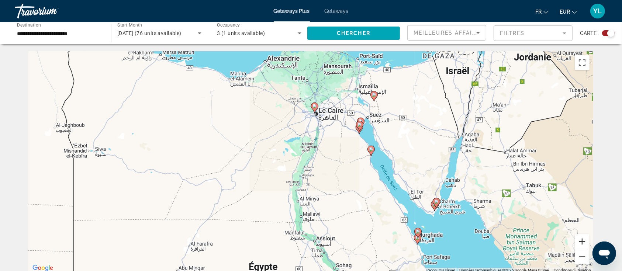
click at [580, 242] on button "Zoom avant" at bounding box center [582, 241] width 15 height 15
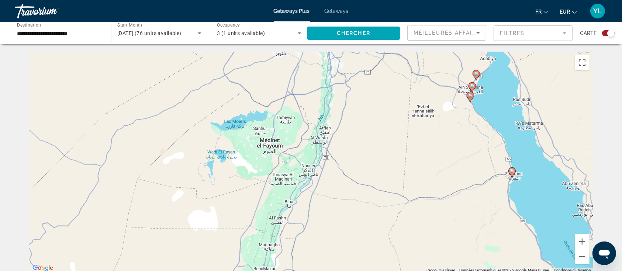
drag, startPoint x: 420, startPoint y: 131, endPoint x: 401, endPoint y: 230, distance: 100.8
click at [401, 230] on div "Pour activer le glissement avec le clavier, appuyez sur Alt+Entrée. Une fois ce…" at bounding box center [311, 162] width 564 height 221
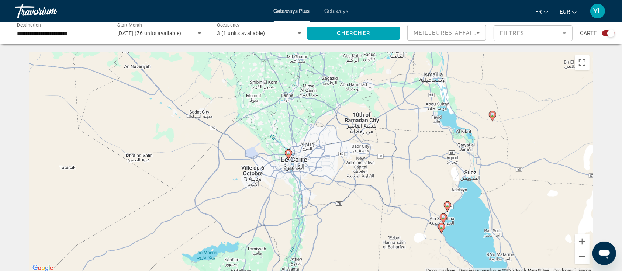
drag, startPoint x: 412, startPoint y: 164, endPoint x: 410, endPoint y: 177, distance: 13.4
click at [410, 177] on div "Pour activer le glissement avec le clavier, appuyez sur Alt+Entrée. Une fois ce…" at bounding box center [311, 162] width 564 height 221
click at [447, 208] on icon "Main content" at bounding box center [447, 207] width 7 height 10
type input "**********"
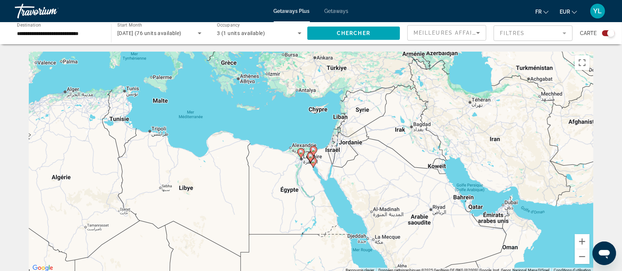
click at [310, 179] on div "Pour naviguer, appuyez sur les touches fléchées. Pour activer le glissement ave…" at bounding box center [311, 162] width 564 height 221
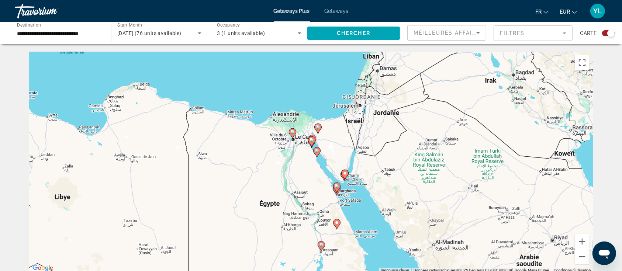
click at [303, 151] on div "Pour activer le glissement avec le clavier, appuyez sur Alt+Entrée. Une fois ce…" at bounding box center [311, 162] width 564 height 221
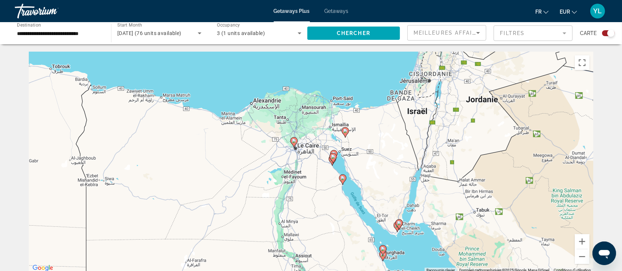
drag, startPoint x: 297, startPoint y: 144, endPoint x: 317, endPoint y: 180, distance: 40.8
click at [317, 180] on div "Pour activer le glissement avec le clavier, appuyez sur Alt+Entrée. Une fois ce…" at bounding box center [311, 162] width 564 height 221
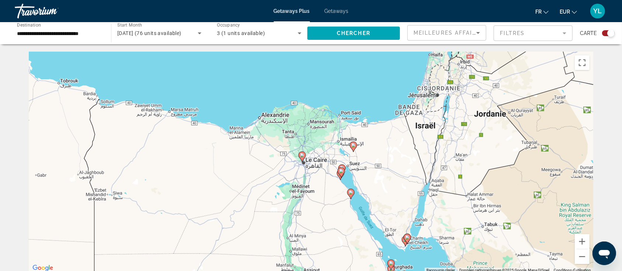
click at [317, 179] on div "Pour activer le glissement avec le clavier, appuyez sur Alt+Entrée. Une fois ce…" at bounding box center [311, 162] width 564 height 221
click at [319, 181] on div "Pour activer le glissement avec le clavier, appuyez sur Alt+Entrée. Une fois ce…" at bounding box center [311, 162] width 564 height 221
click at [333, 162] on div "Pour activer le glissement avec le clavier, appuyez sur Alt+Entrée. Une fois ce…" at bounding box center [311, 162] width 564 height 221
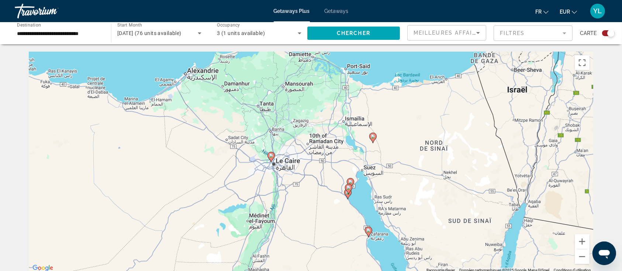
click at [315, 174] on div "Pour activer le glissement avec le clavier, appuyez sur Alt+Entrée. Une fois ce…" at bounding box center [311, 162] width 564 height 221
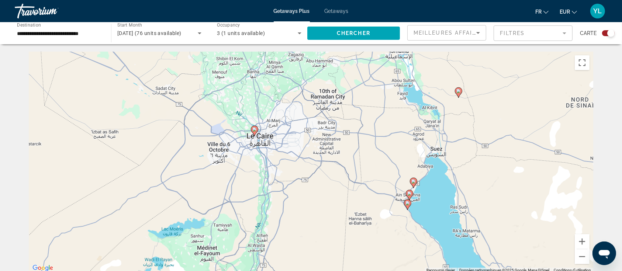
drag, startPoint x: 303, startPoint y: 203, endPoint x: 332, endPoint y: 188, distance: 32.3
click at [332, 188] on div "Pour activer le glissement avec le clavier, appuyez sur Alt+Entrée. Une fois ce…" at bounding box center [311, 162] width 564 height 221
click at [581, 241] on button "Zoom avant" at bounding box center [582, 241] width 15 height 15
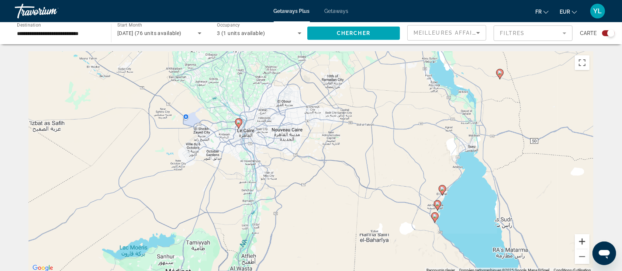
click at [581, 241] on button "Zoom avant" at bounding box center [582, 241] width 15 height 15
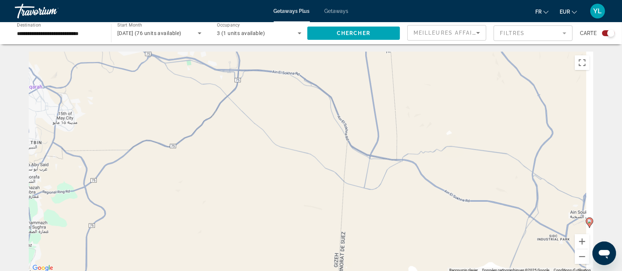
drag, startPoint x: 455, startPoint y: 229, endPoint x: 387, endPoint y: 152, distance: 103.4
click at [337, 139] on div "Pour activer le glissement avec le clavier, appuyez sur Alt+Entrée. Une fois ce…" at bounding box center [311, 162] width 564 height 221
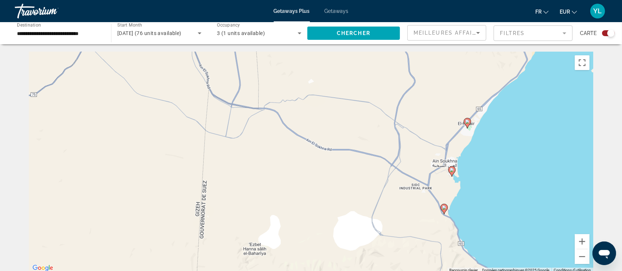
drag, startPoint x: 518, startPoint y: 188, endPoint x: 394, endPoint y: 153, distance: 128.5
click at [394, 153] on div "Pour activer le glissement avec le clavier, appuyez sur Alt+Entrée. Une fois ce…" at bounding box center [311, 162] width 564 height 221
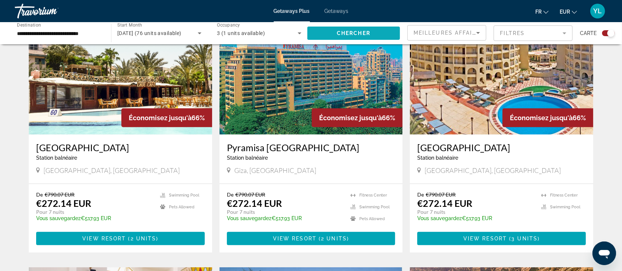
scroll to position [541, 0]
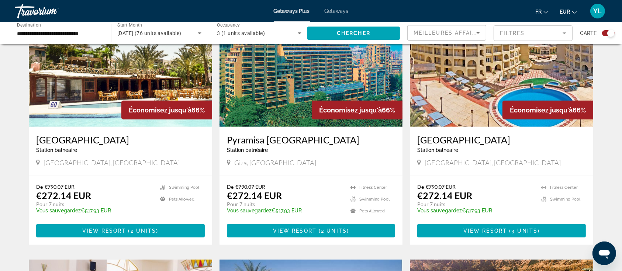
click at [340, 12] on span "Getaways" at bounding box center [337, 11] width 24 height 6
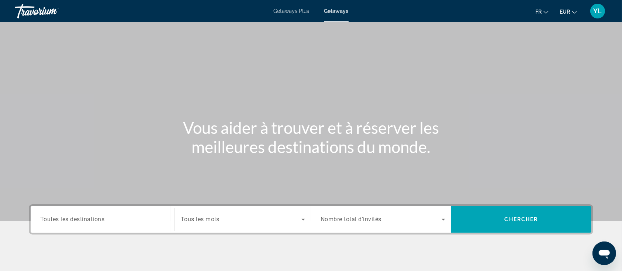
click at [101, 216] on span "Toutes les destinations" at bounding box center [72, 219] width 65 height 7
click at [101, 215] on input "Destination Toutes les destinations" at bounding box center [102, 219] width 125 height 9
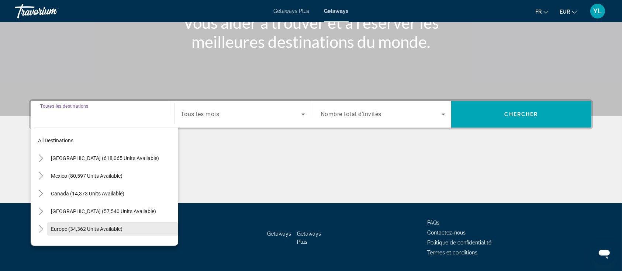
scroll to position [127, 0]
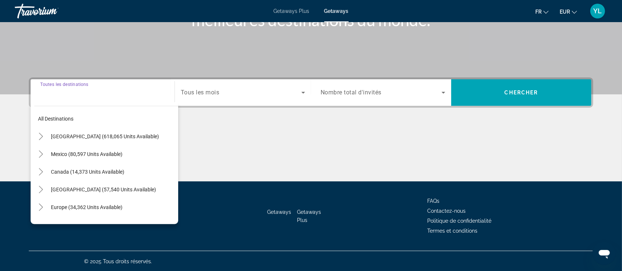
click at [94, 91] on input "Destination Toutes les destinations" at bounding box center [102, 93] width 125 height 9
click at [84, 96] on input "Destination Toutes les destinations" at bounding box center [102, 93] width 125 height 9
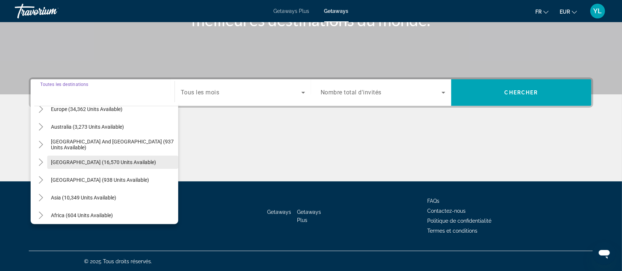
scroll to position [119, 0]
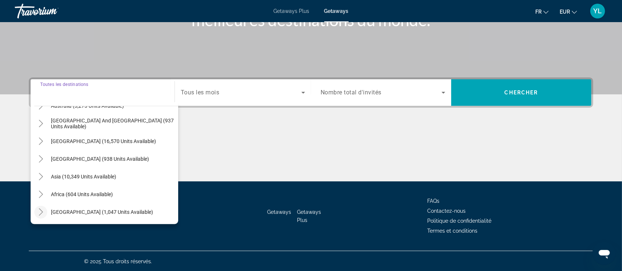
click at [46, 211] on mat-icon "Toggle Middle East (1,047 units available)" at bounding box center [40, 212] width 13 height 13
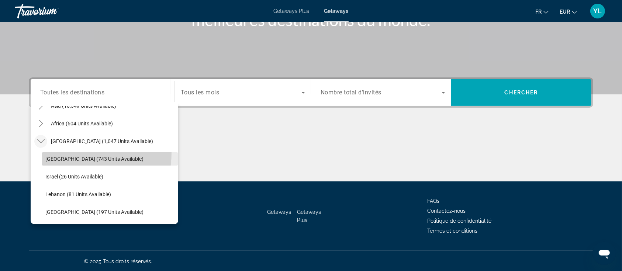
click at [75, 152] on span "Search widget" at bounding box center [110, 159] width 136 height 18
type input "**********"
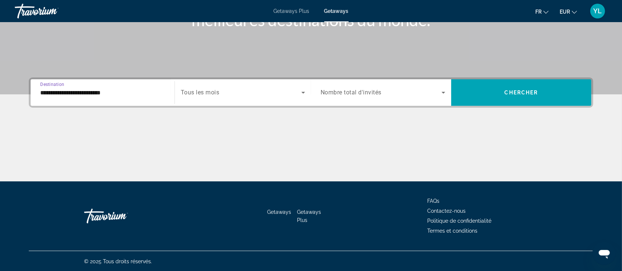
click at [220, 87] on div "Search widget" at bounding box center [243, 92] width 124 height 21
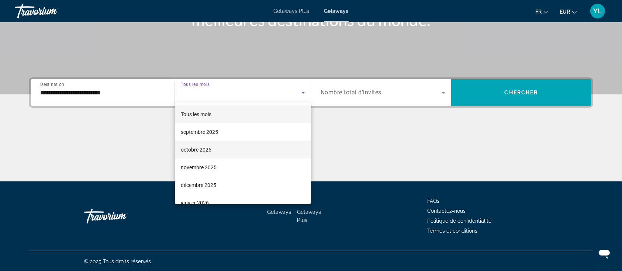
click at [209, 149] on span "octobre 2025" at bounding box center [196, 149] width 31 height 9
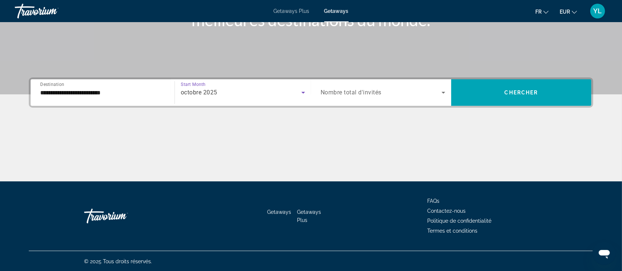
click at [347, 89] on span "Nombre total d'invités" at bounding box center [351, 92] width 61 height 7
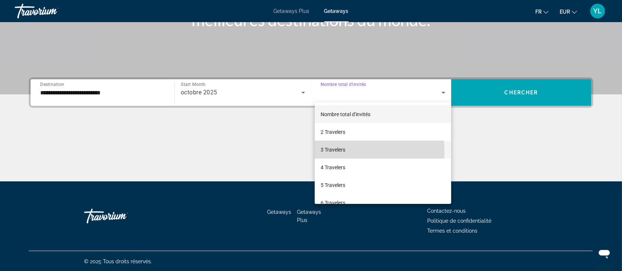
click at [358, 152] on mat-option "3 Travelers" at bounding box center [383, 150] width 136 height 18
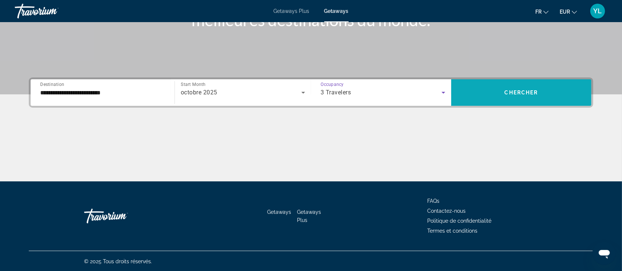
click at [495, 93] on span "Search widget" at bounding box center [521, 93] width 140 height 18
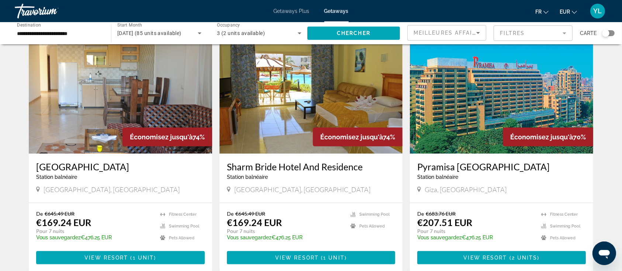
scroll to position [922, 0]
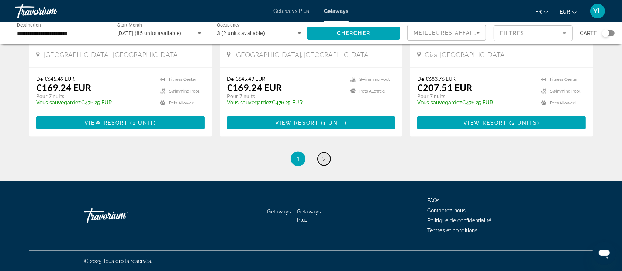
click at [324, 159] on span "2" at bounding box center [324, 159] width 4 height 8
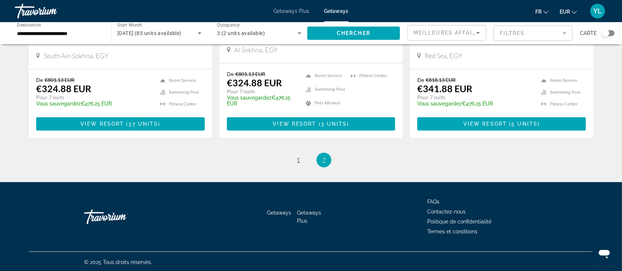
scroll to position [175, 0]
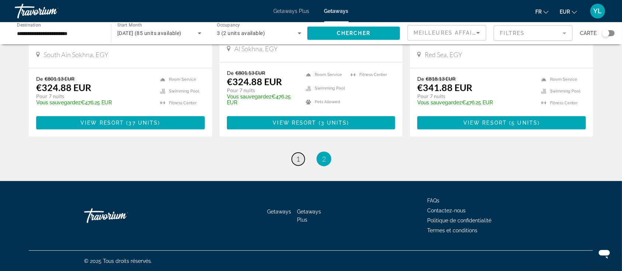
click at [301, 160] on link "page 1" at bounding box center [298, 159] width 13 height 13
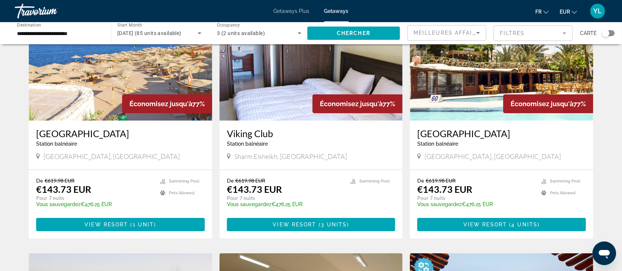
scroll to position [98, 0]
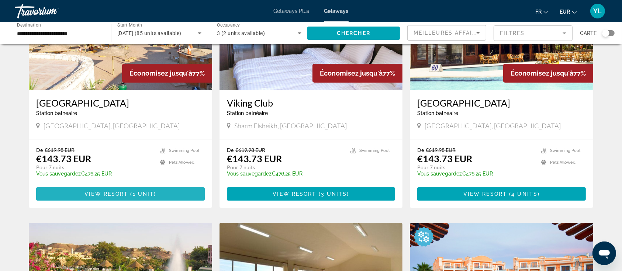
click at [100, 194] on span "View Resort" at bounding box center [106, 194] width 44 height 6
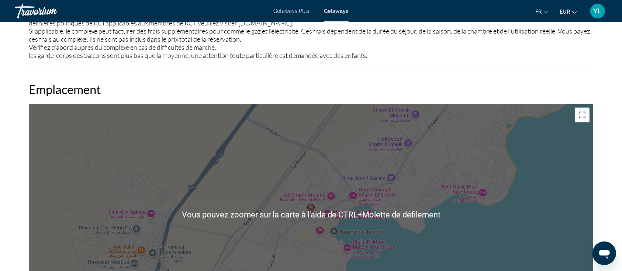
scroll to position [885, 0]
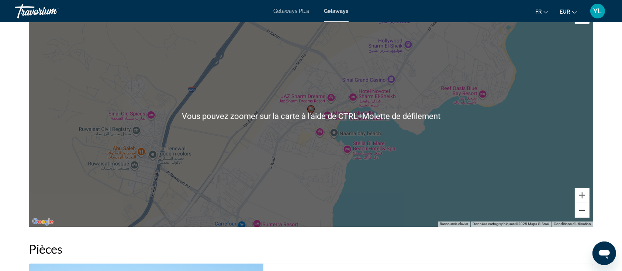
click at [578, 208] on button "Zoom arrière" at bounding box center [582, 210] width 15 height 15
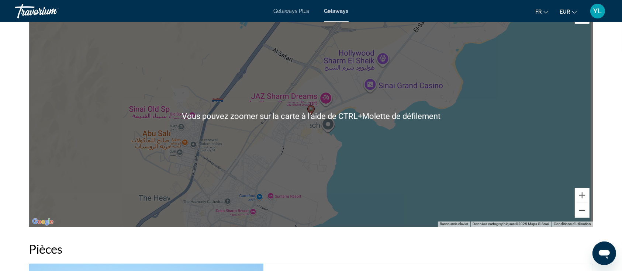
click at [578, 208] on button "Zoom arrière" at bounding box center [582, 210] width 15 height 15
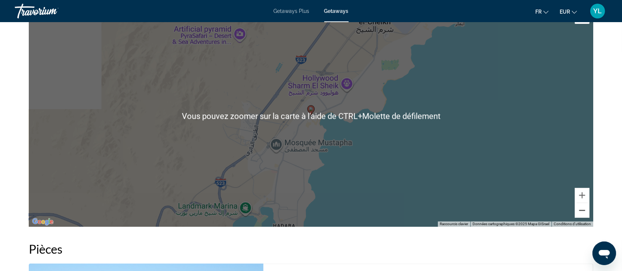
click at [578, 208] on button "Zoom arrière" at bounding box center [582, 210] width 15 height 15
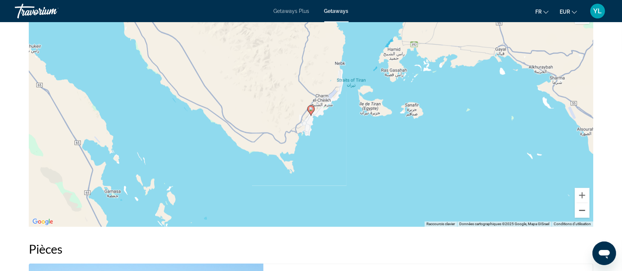
click at [578, 208] on button "Zoom arrière" at bounding box center [582, 210] width 15 height 15
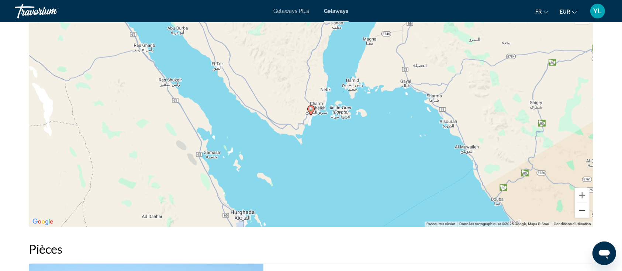
click at [578, 208] on button "Zoom arrière" at bounding box center [582, 210] width 15 height 15
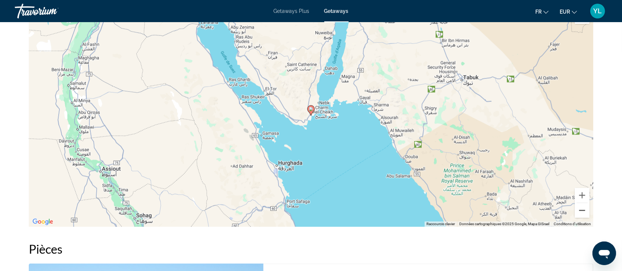
click at [578, 208] on button "Zoom arrière" at bounding box center [582, 210] width 15 height 15
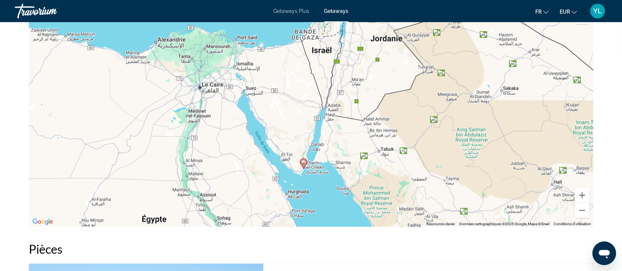
drag, startPoint x: 420, startPoint y: 97, endPoint x: 413, endPoint y: 150, distance: 53.6
click at [413, 150] on div "Pour activer le glissement avec le clavier, appuyez sur Alt+Entrée. Une fois ce…" at bounding box center [311, 116] width 564 height 221
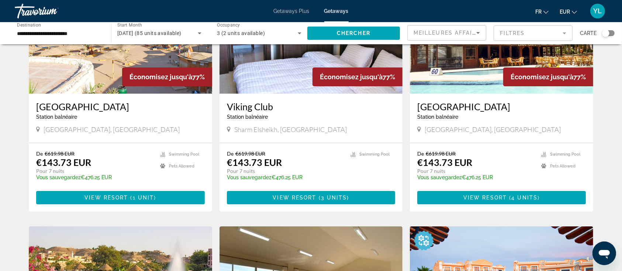
scroll to position [98, 0]
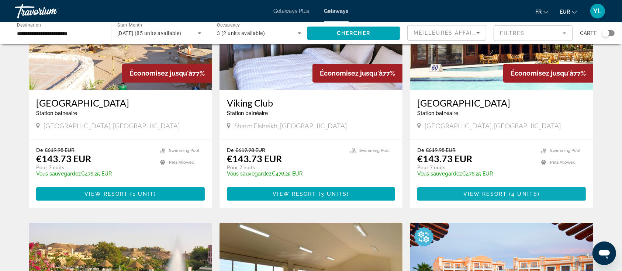
click at [462, 193] on span "Main content" at bounding box center [501, 194] width 169 height 18
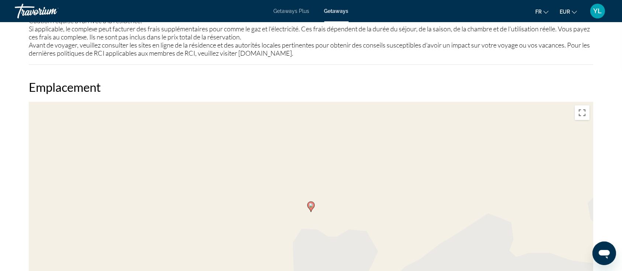
scroll to position [934, 0]
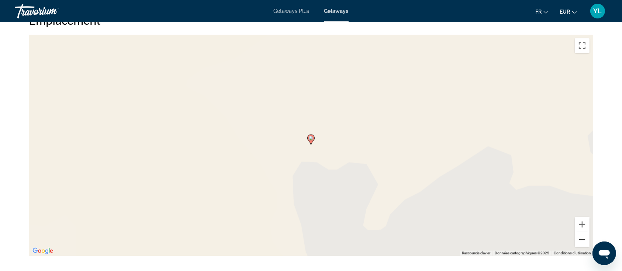
click at [581, 240] on button "Zoom arrière" at bounding box center [582, 239] width 15 height 15
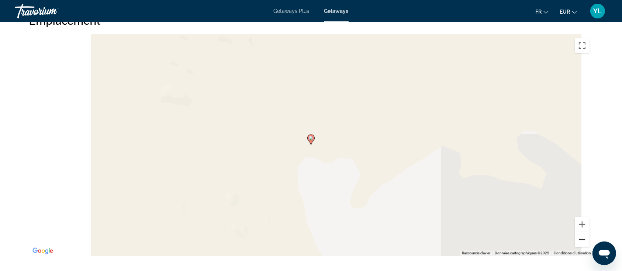
click at [581, 240] on button "Zoom arrière" at bounding box center [582, 239] width 15 height 15
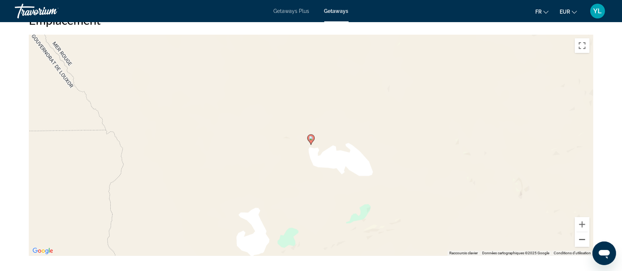
click at [581, 240] on button "Zoom arrière" at bounding box center [582, 239] width 15 height 15
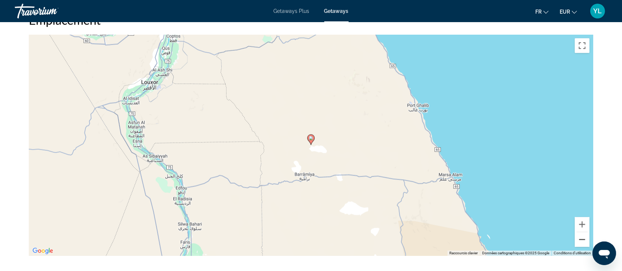
click at [581, 240] on button "Zoom arrière" at bounding box center [582, 239] width 15 height 15
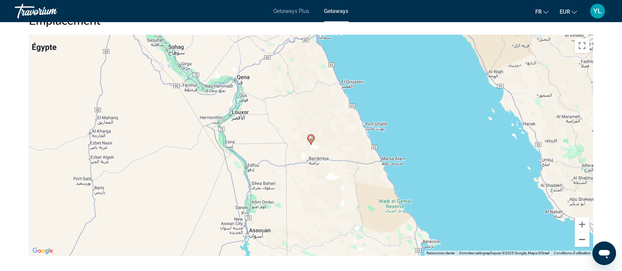
click at [581, 240] on button "Zoom arrière" at bounding box center [582, 239] width 15 height 15
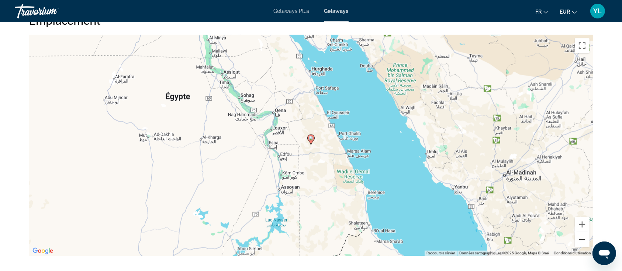
click at [581, 240] on button "Zoom arrière" at bounding box center [582, 239] width 15 height 15
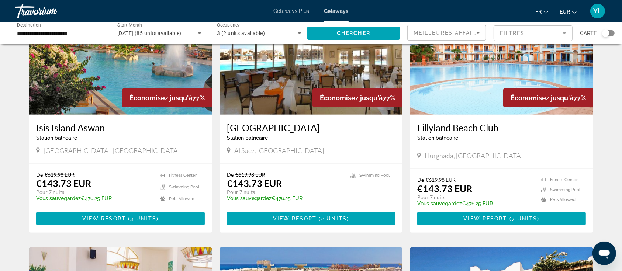
scroll to position [344, 0]
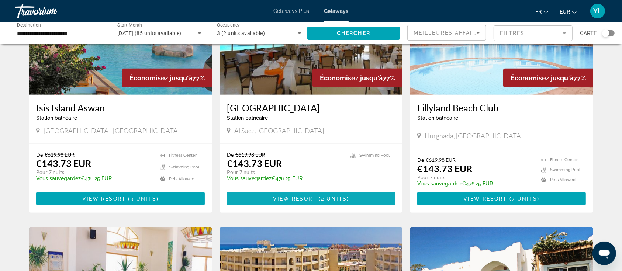
click at [274, 198] on span "View Resort" at bounding box center [295, 199] width 44 height 6
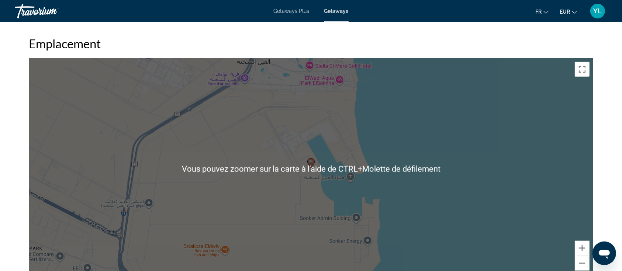
scroll to position [738, 0]
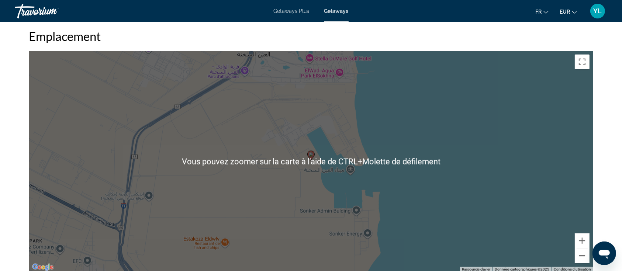
click at [578, 255] on button "Zoom arrière" at bounding box center [582, 256] width 15 height 15
click at [579, 256] on button "Zoom arrière" at bounding box center [582, 256] width 15 height 15
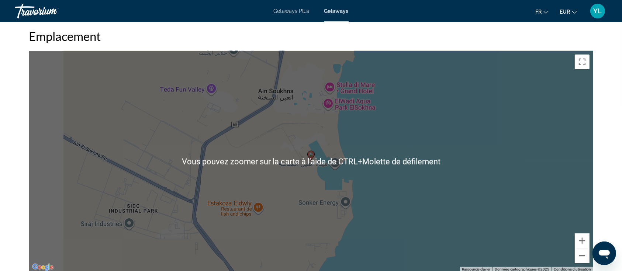
click at [579, 256] on button "Zoom arrière" at bounding box center [582, 256] width 15 height 15
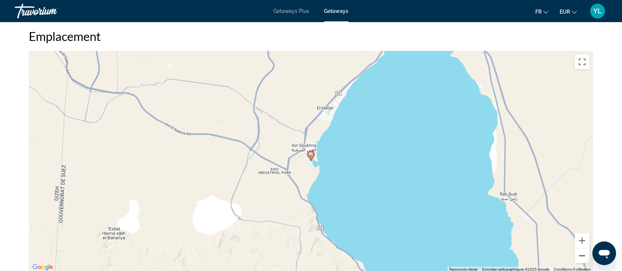
click at [579, 256] on button "Zoom arrière" at bounding box center [582, 256] width 15 height 15
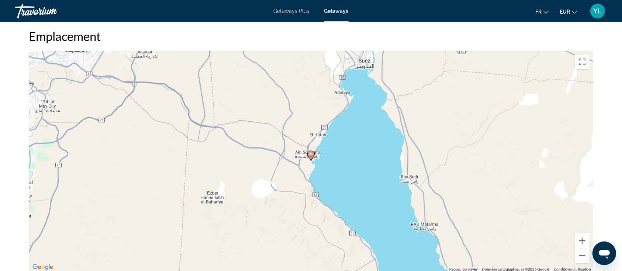
click at [579, 256] on button "Zoom arrière" at bounding box center [582, 256] width 15 height 15
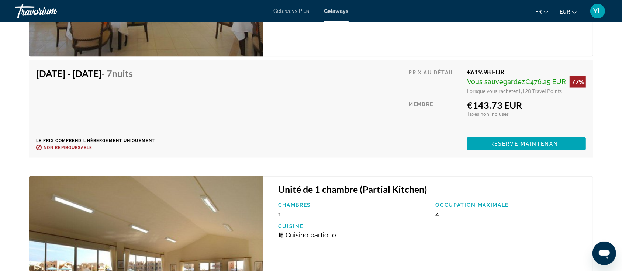
scroll to position [983, 0]
